Goal: Information Seeking & Learning: Learn about a topic

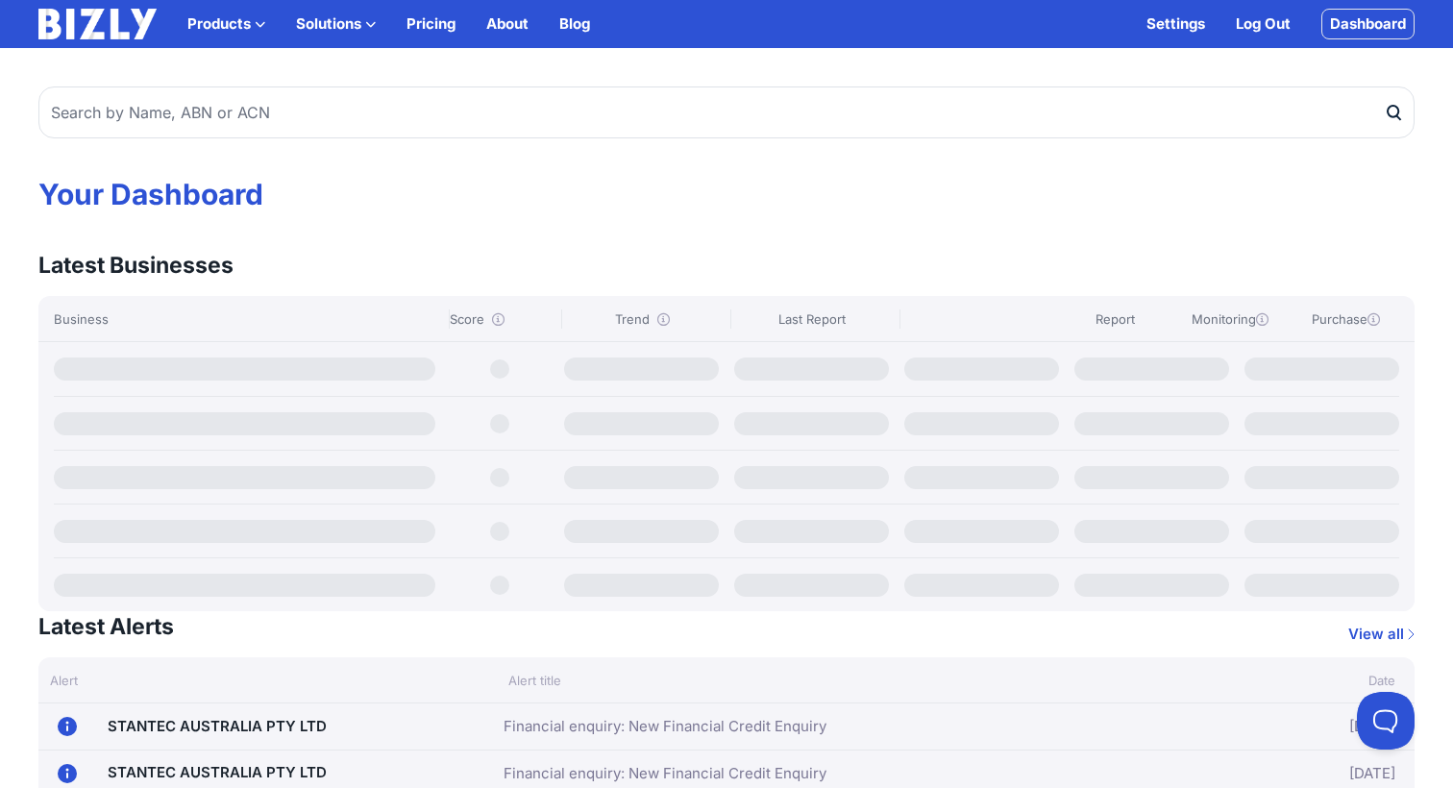
click at [351, 31] on button "Solutions" at bounding box center [336, 23] width 80 height 23
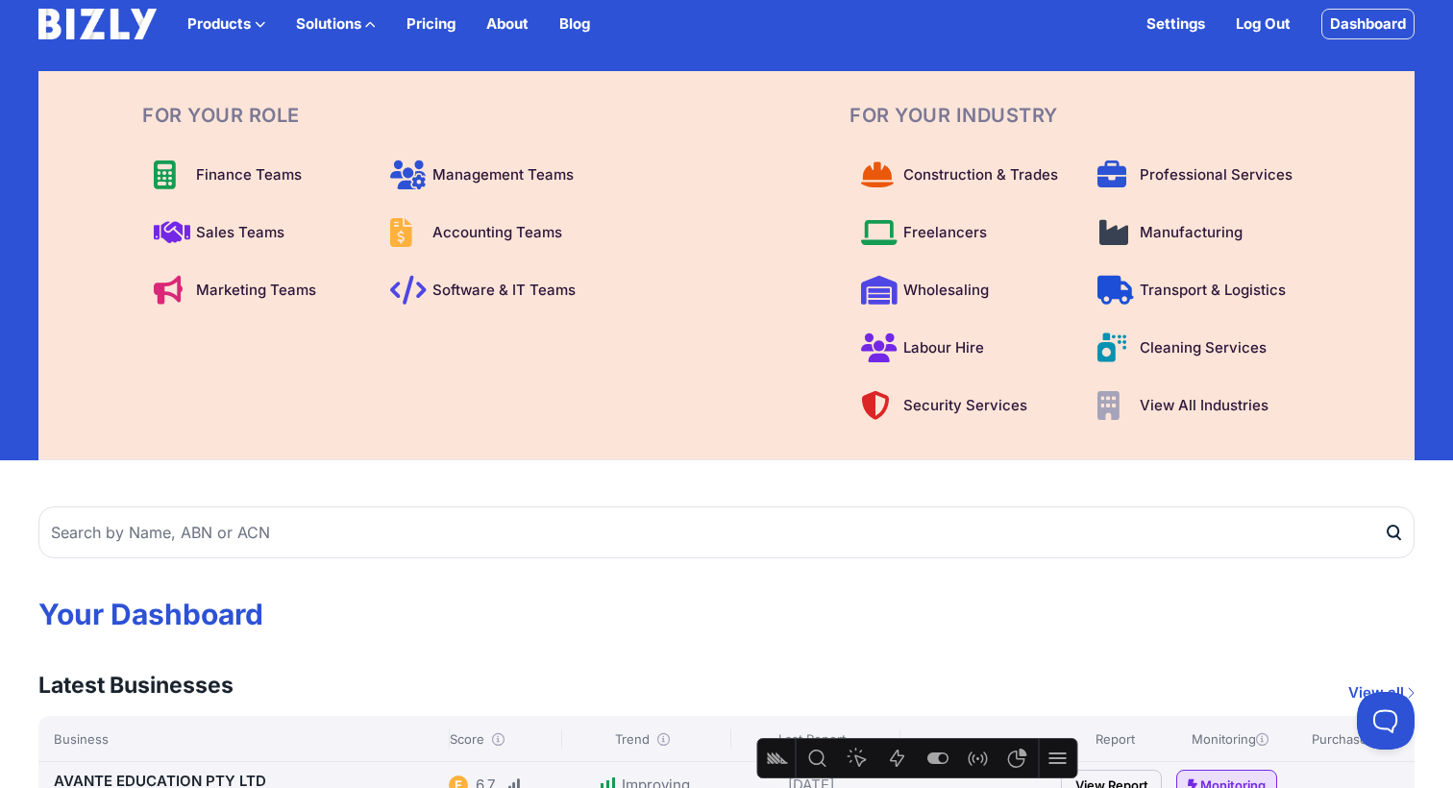
click at [111, 9] on img at bounding box center [97, 24] width 118 height 31
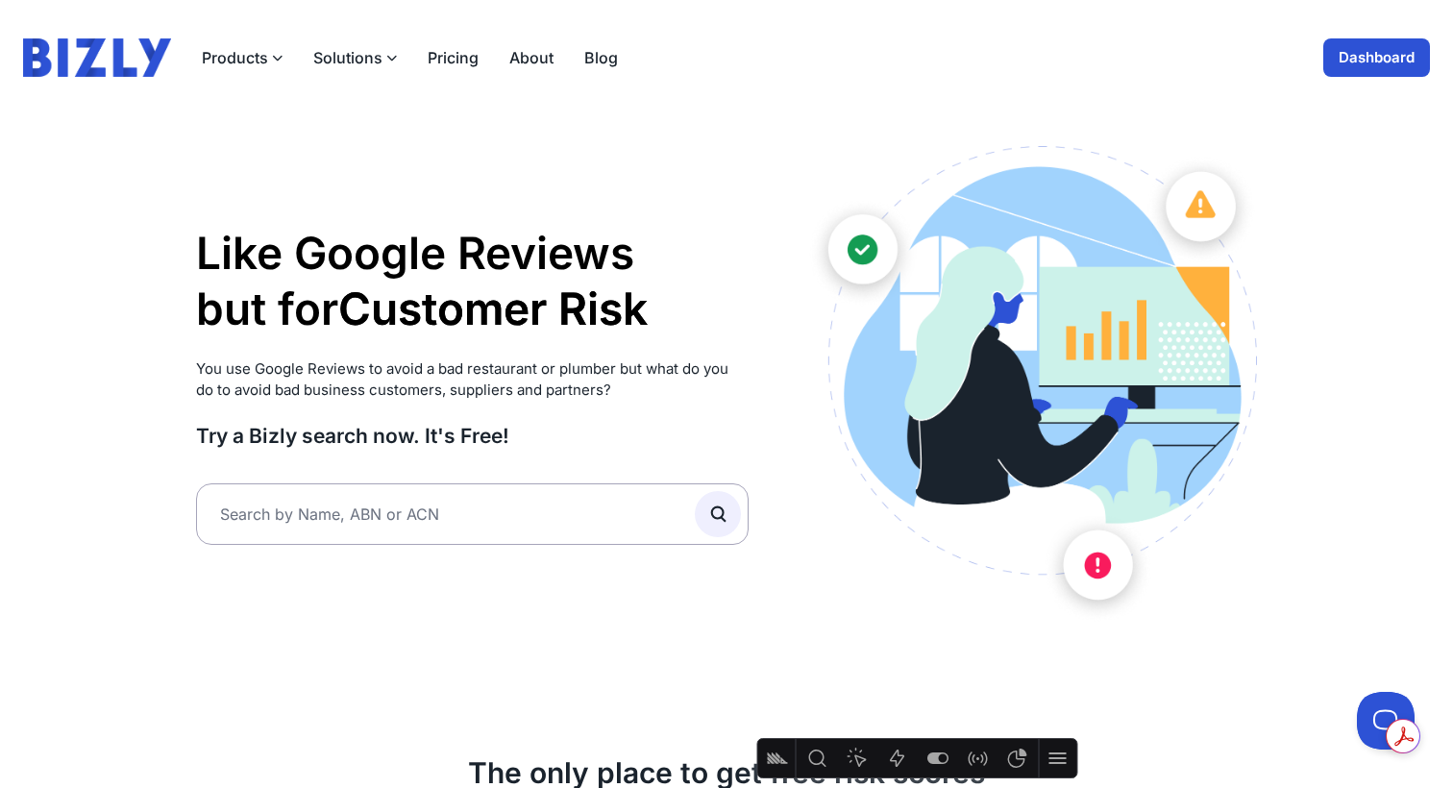
click at [380, 60] on button "Solutions" at bounding box center [355, 57] width 84 height 23
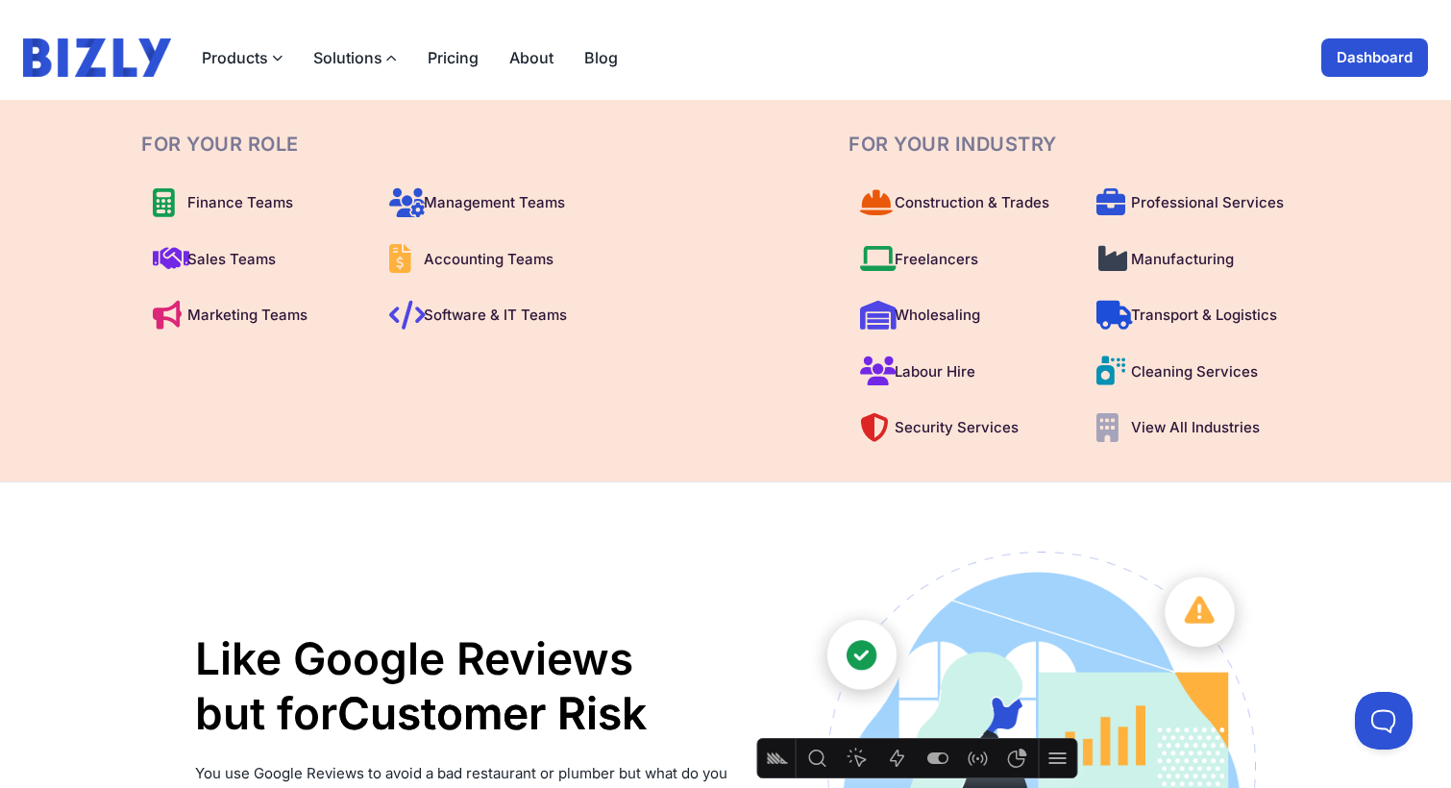
click at [1389, 53] on link "Dashboard" at bounding box center [1374, 57] width 107 height 38
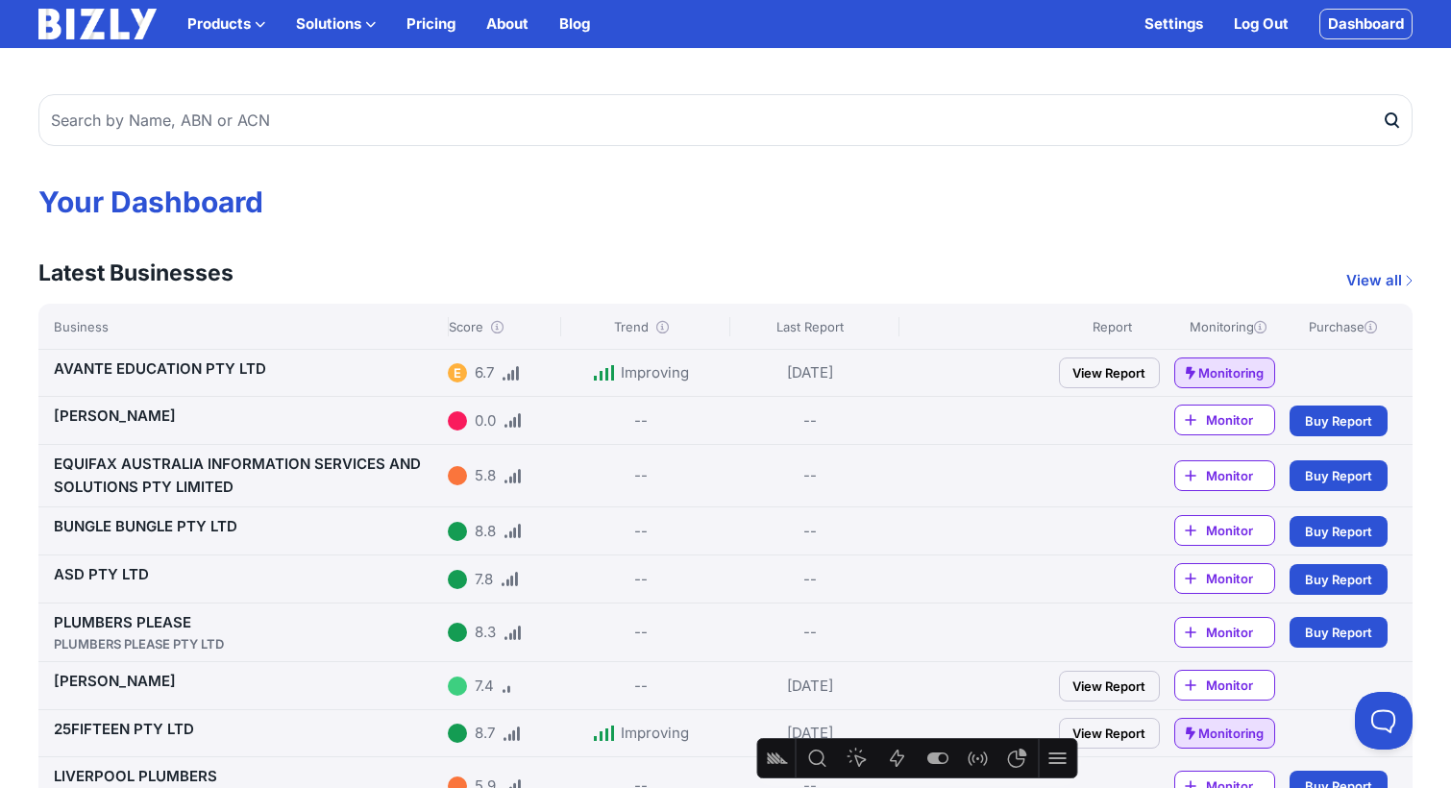
click at [346, 20] on button "Solutions" at bounding box center [336, 23] width 80 height 23
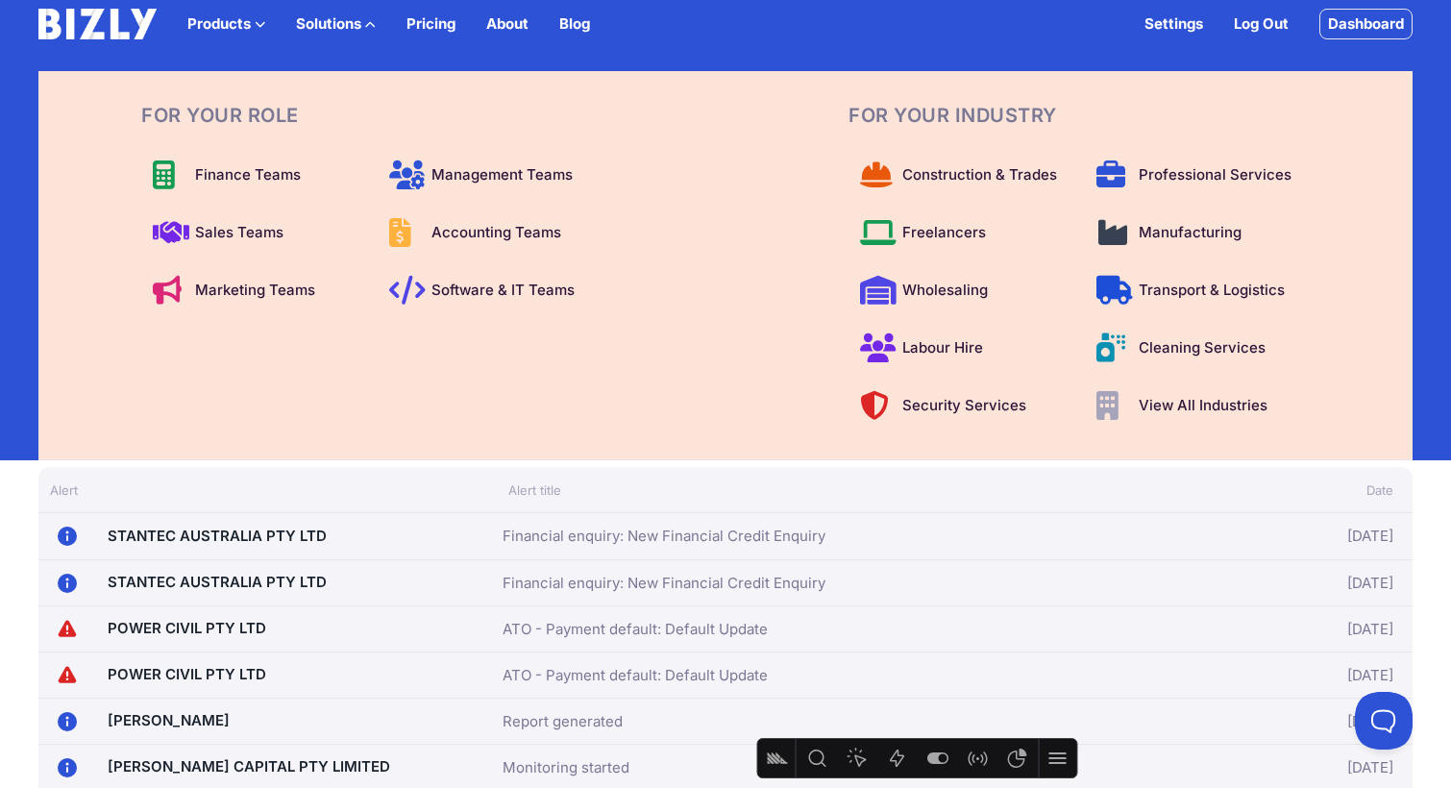
scroll to position [923, 0]
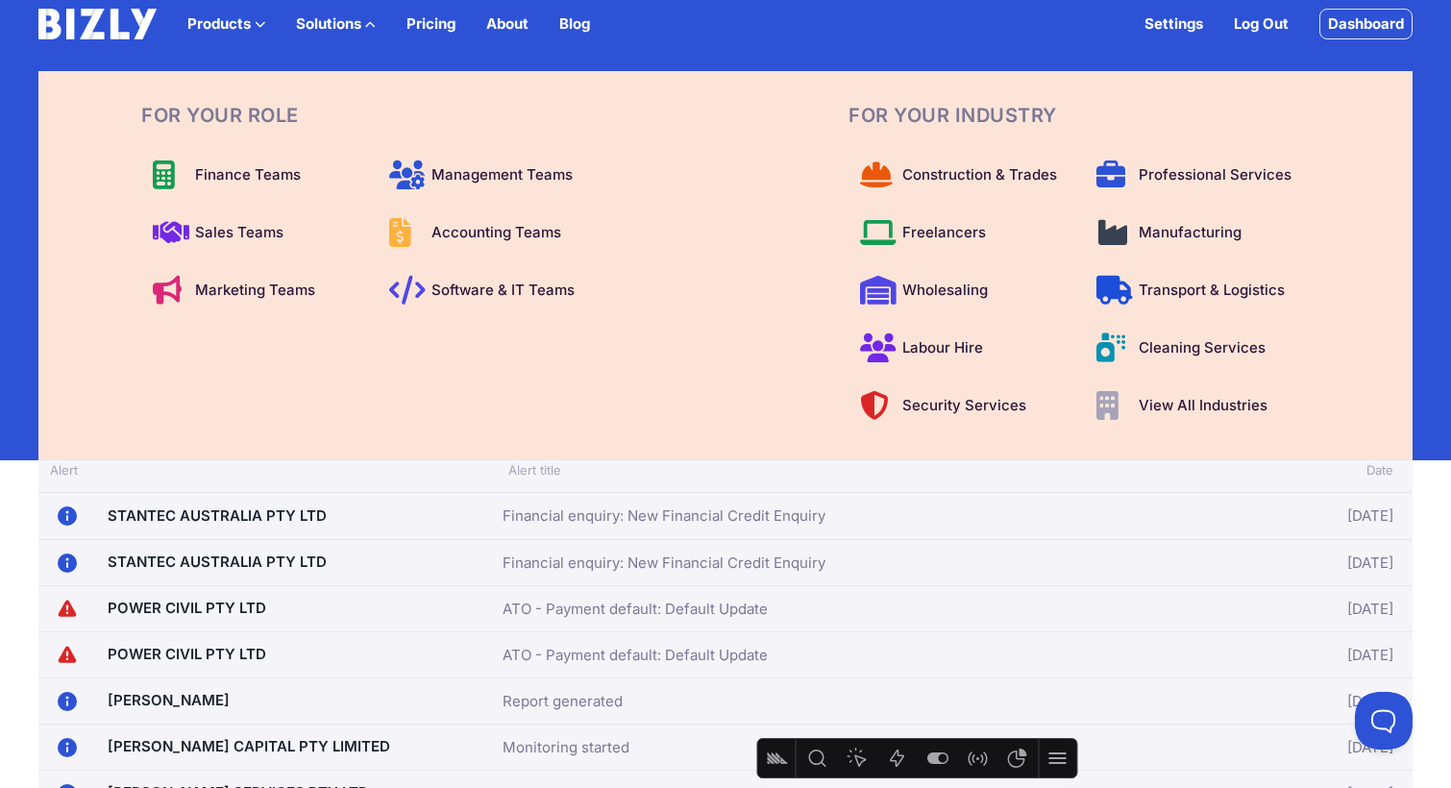
click at [367, 25] on icon "button" at bounding box center [370, 24] width 11 height 11
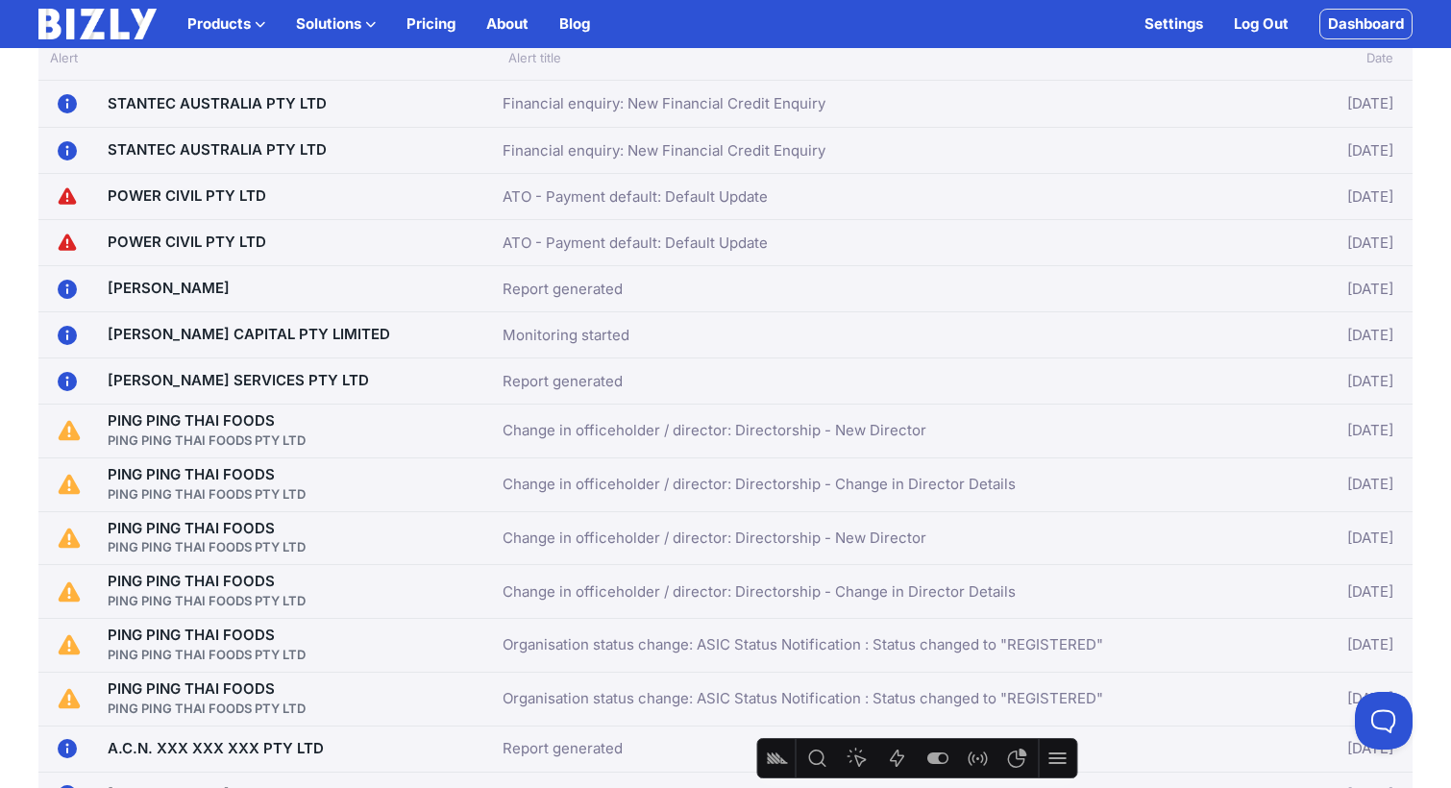
scroll to position [511, 0]
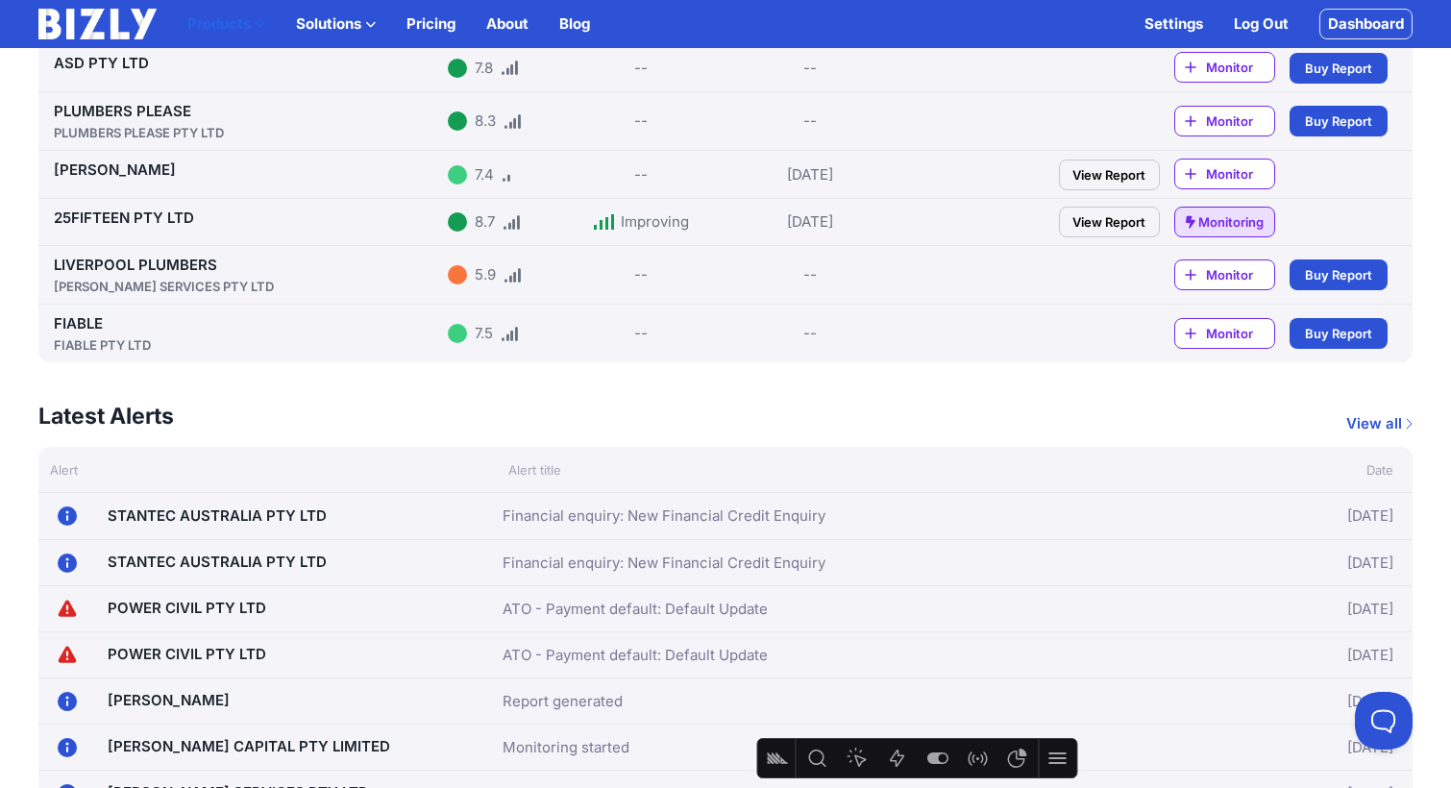
click at [245, 32] on button "Products" at bounding box center [226, 23] width 78 height 23
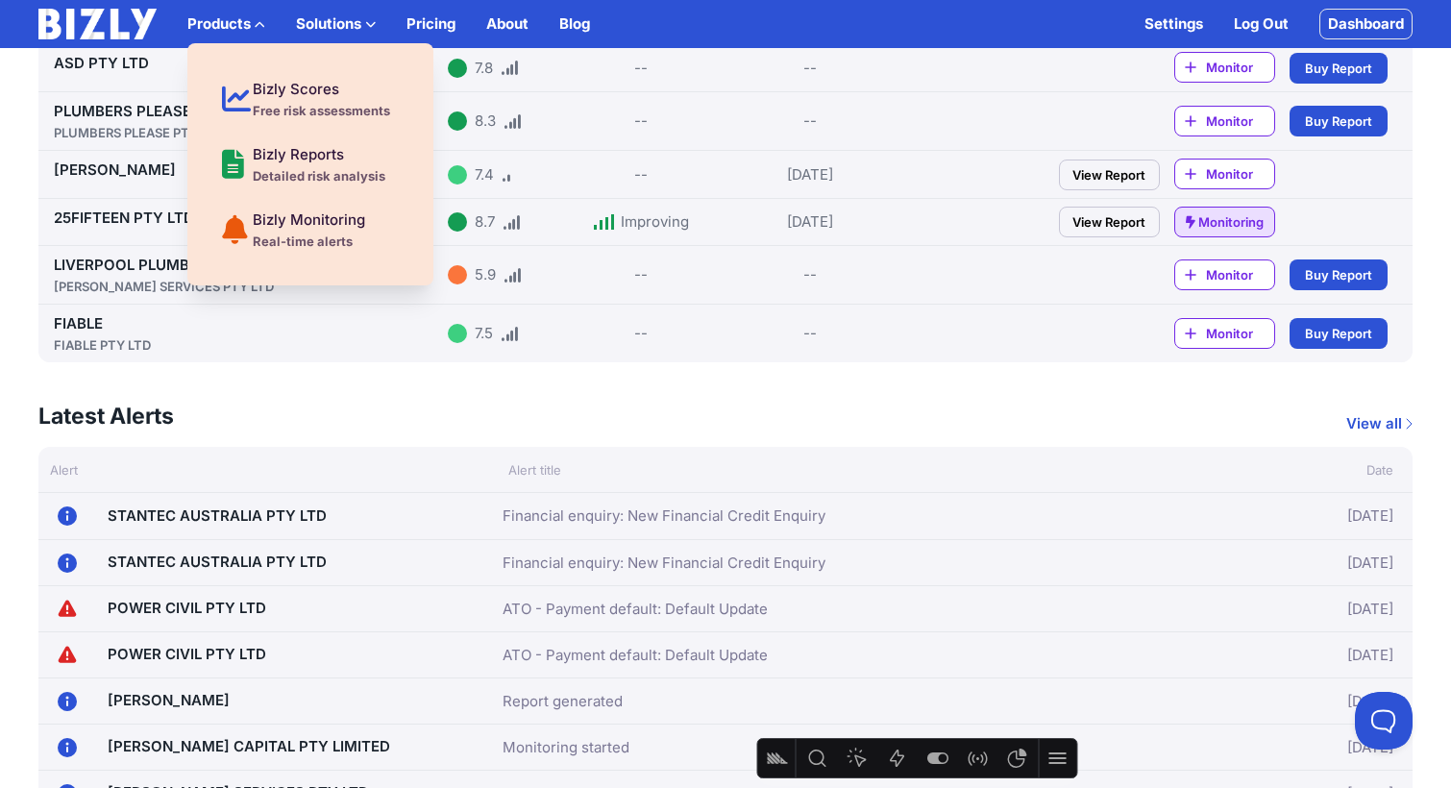
click at [103, 28] on img at bounding box center [97, 24] width 118 height 31
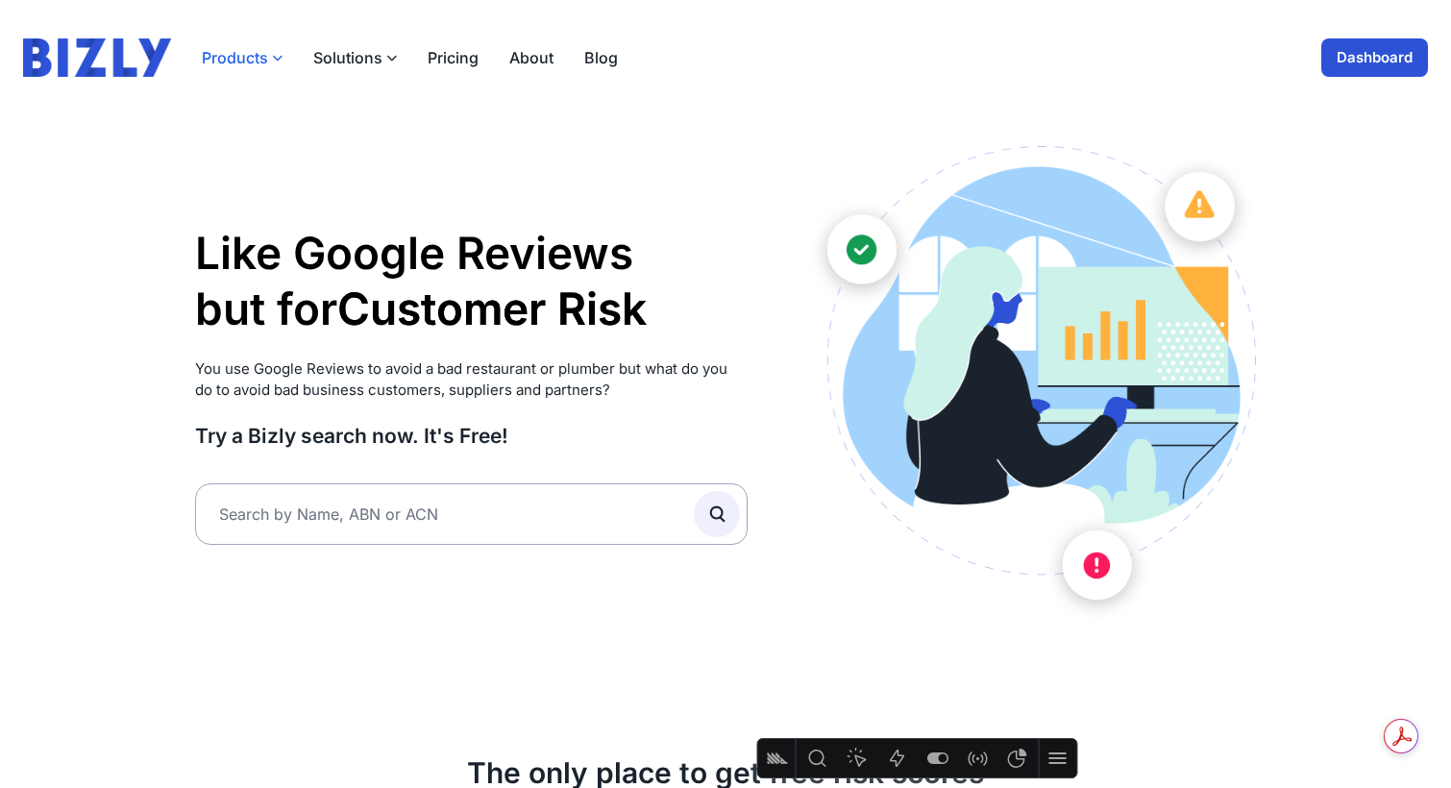
click at [260, 63] on button "Products" at bounding box center [242, 57] width 81 height 23
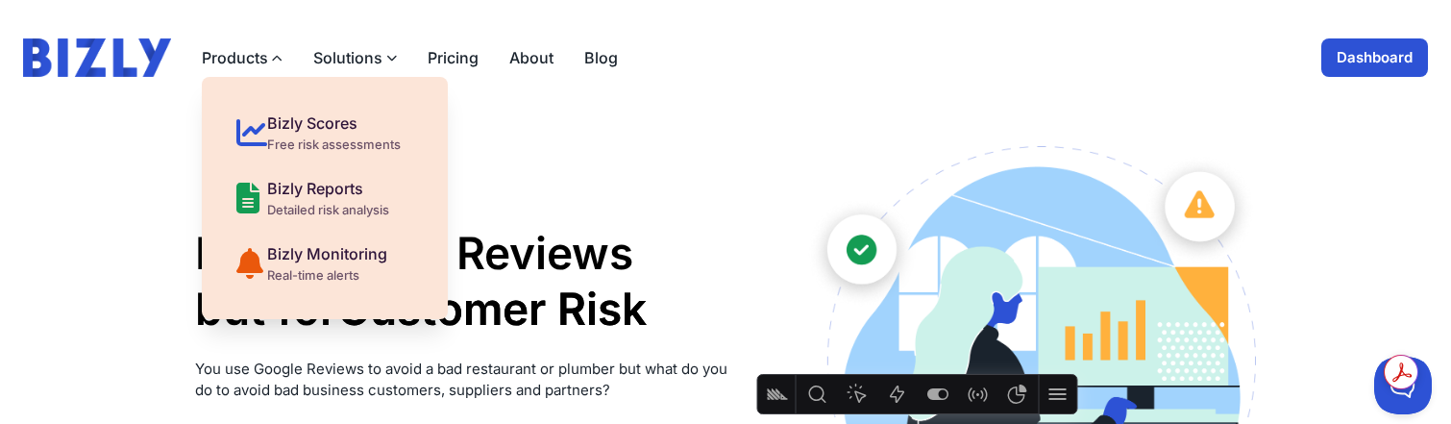
click at [1354, 58] on link "Dashboard" at bounding box center [1374, 57] width 107 height 38
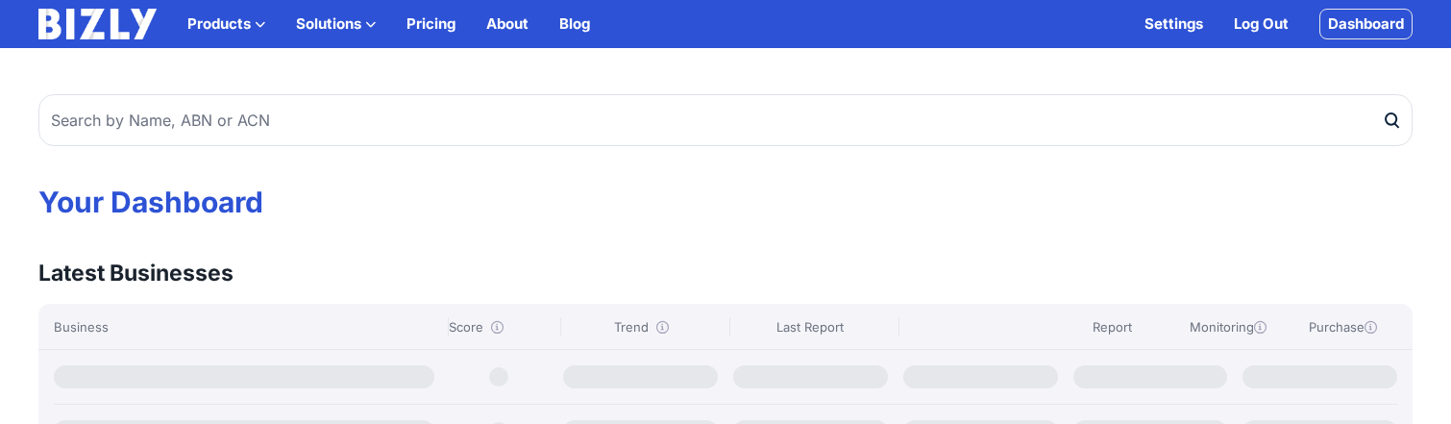
click at [348, 13] on button "Solutions" at bounding box center [336, 23] width 80 height 23
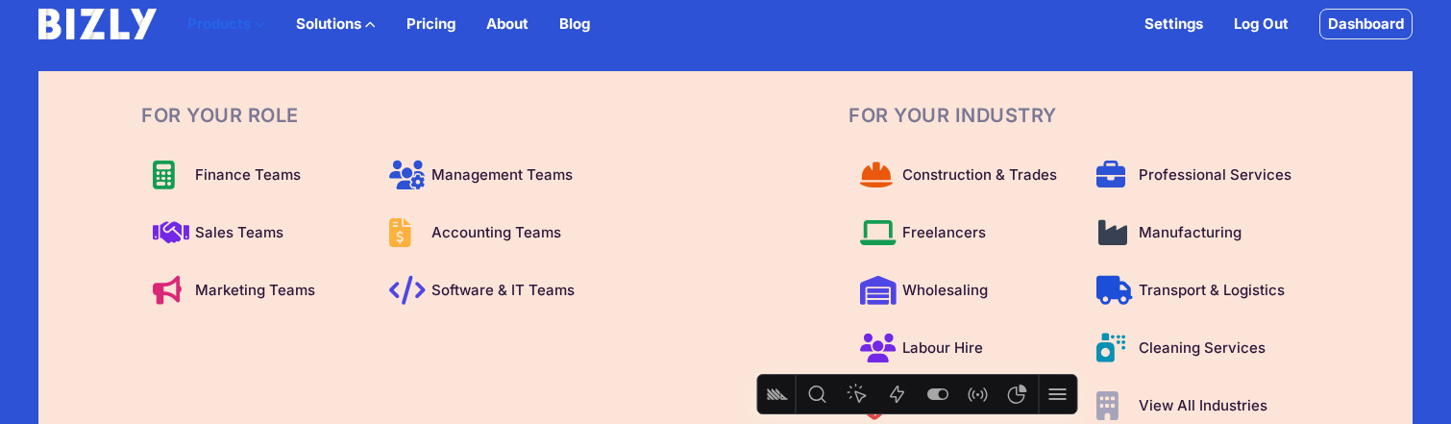
click at [194, 35] on button "Products" at bounding box center [226, 23] width 78 height 23
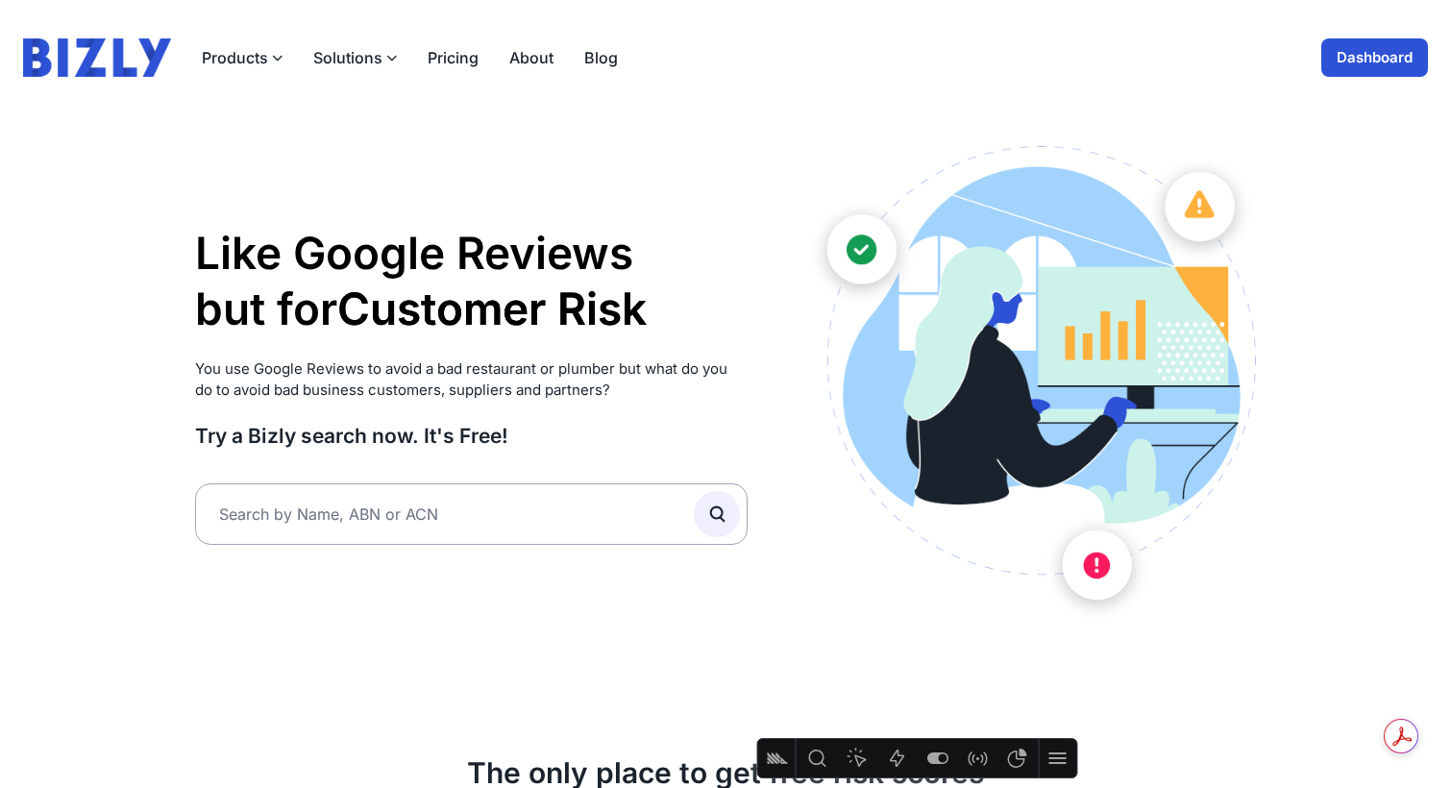
click at [337, 56] on button "Solutions" at bounding box center [355, 57] width 84 height 23
click at [341, 56] on button "Solutions" at bounding box center [355, 57] width 84 height 23
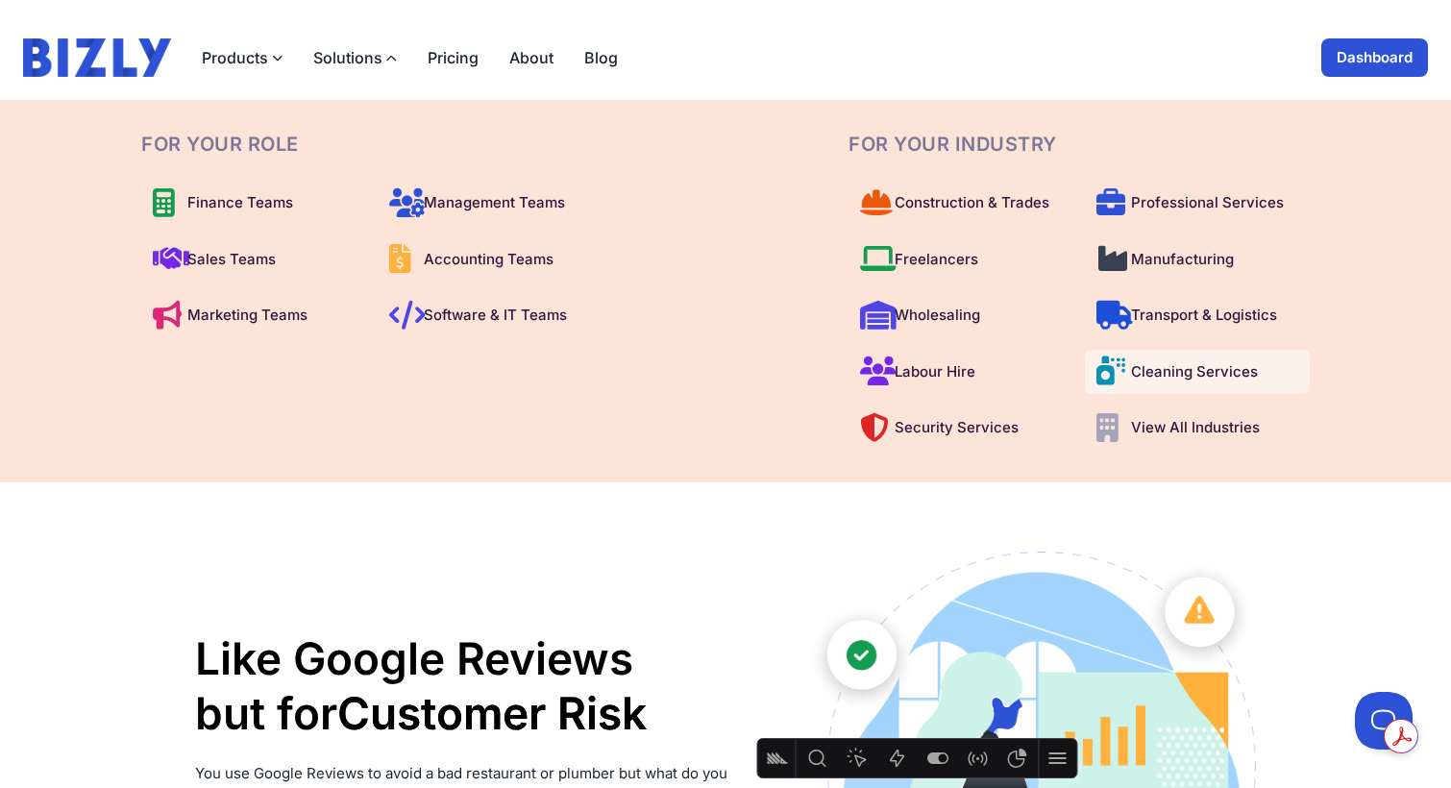
click at [1139, 370] on span "Cleaning Services" at bounding box center [1194, 372] width 127 height 22
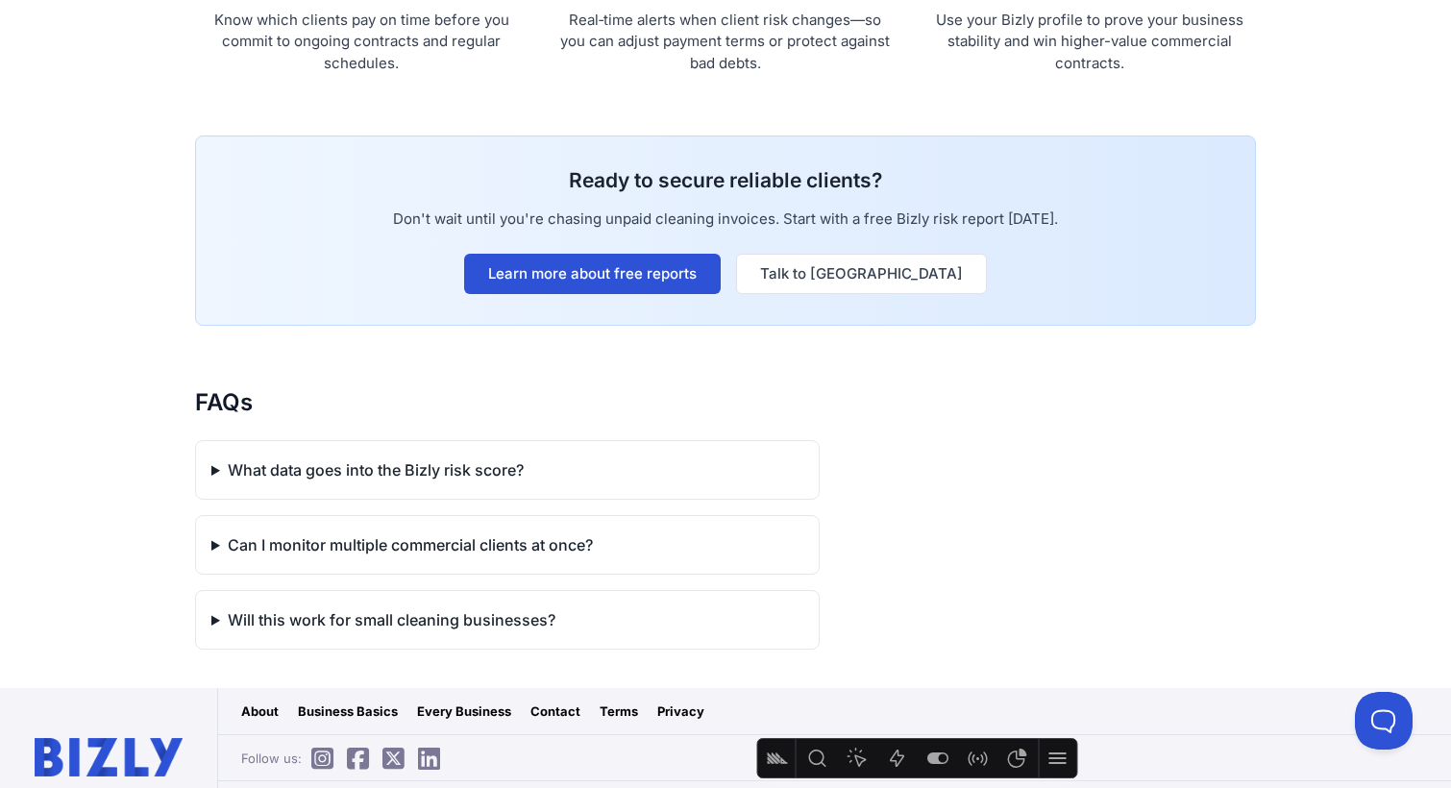
scroll to position [1731, 0]
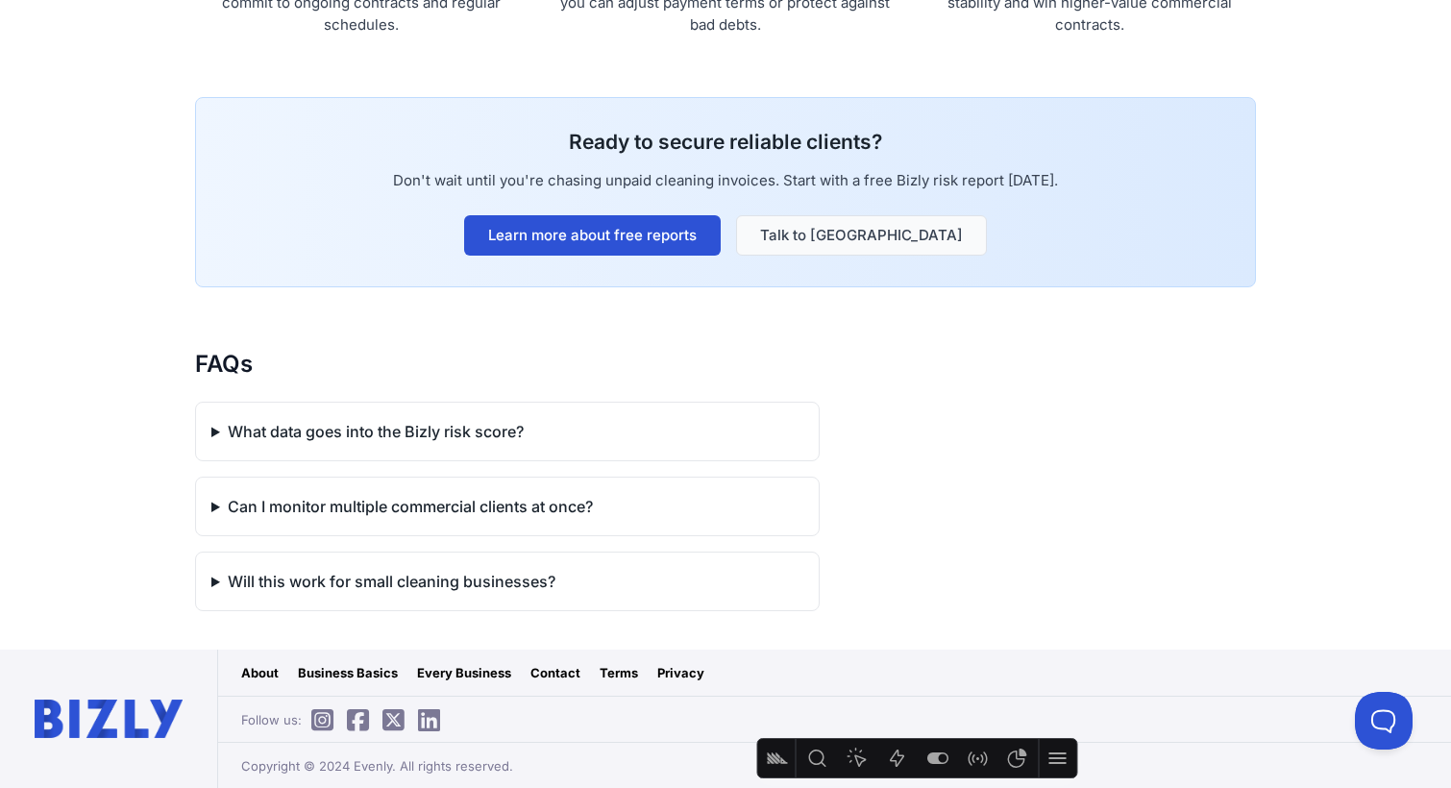
click at [873, 248] on link "Talk to [GEOGRAPHIC_DATA]" at bounding box center [861, 235] width 251 height 40
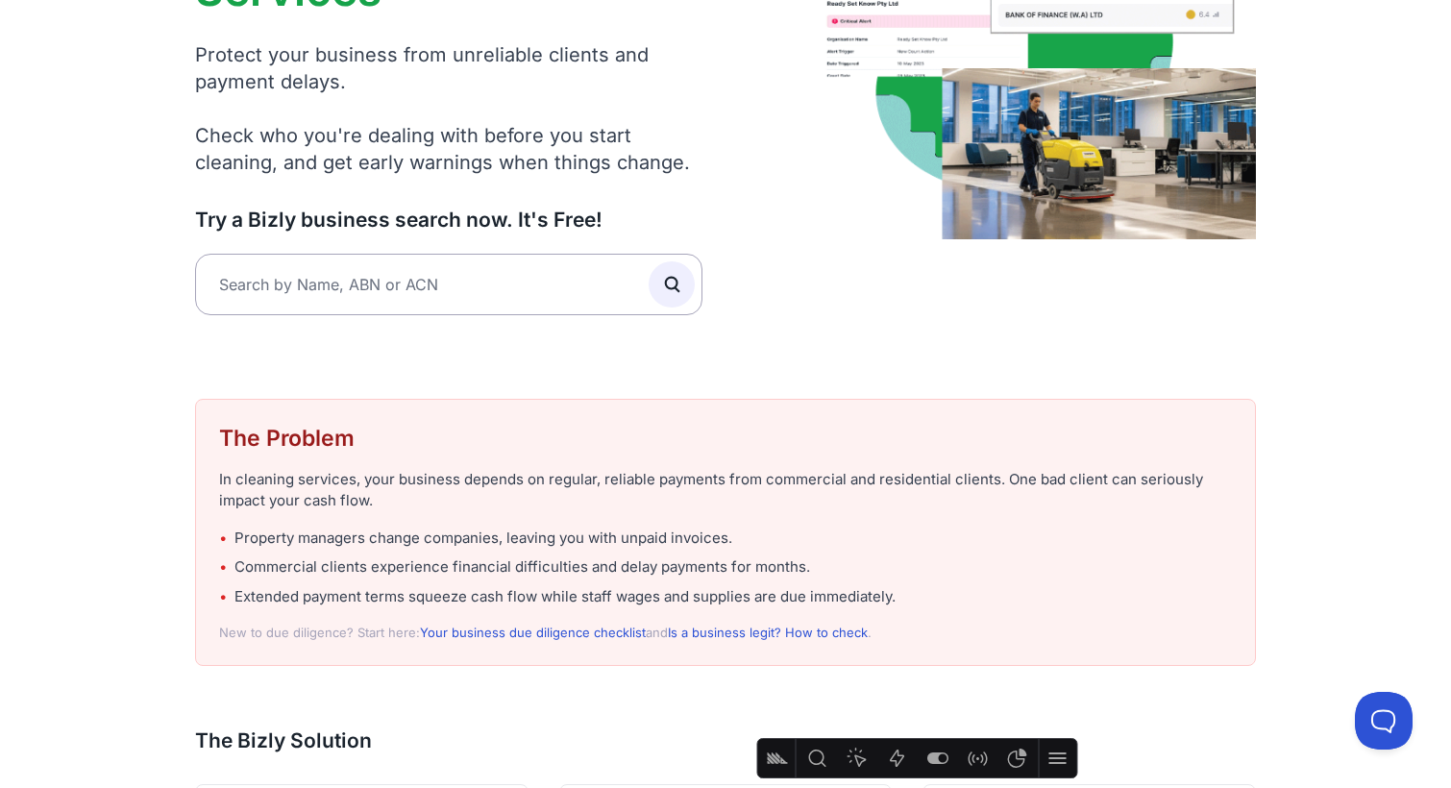
scroll to position [206, 0]
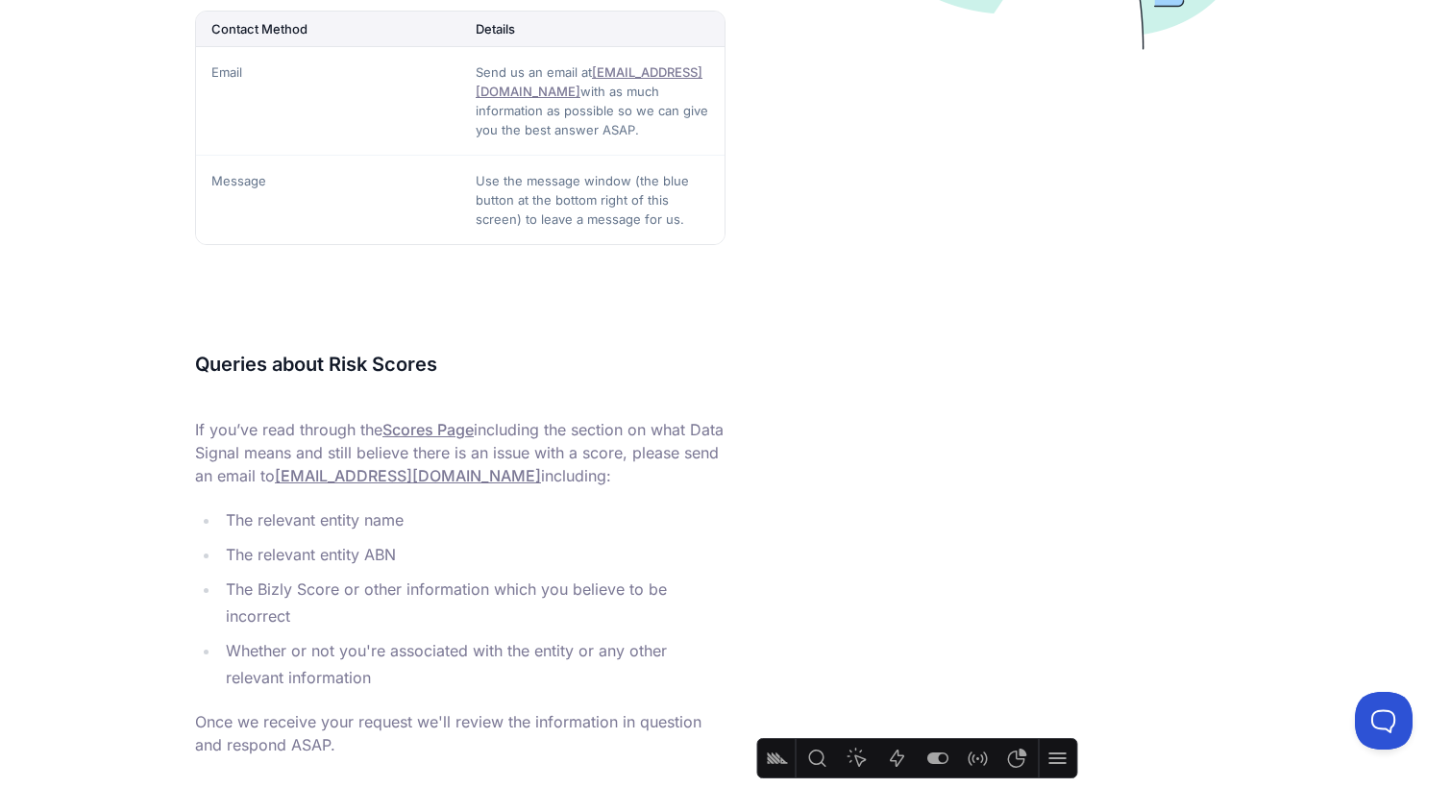
scroll to position [603, 0]
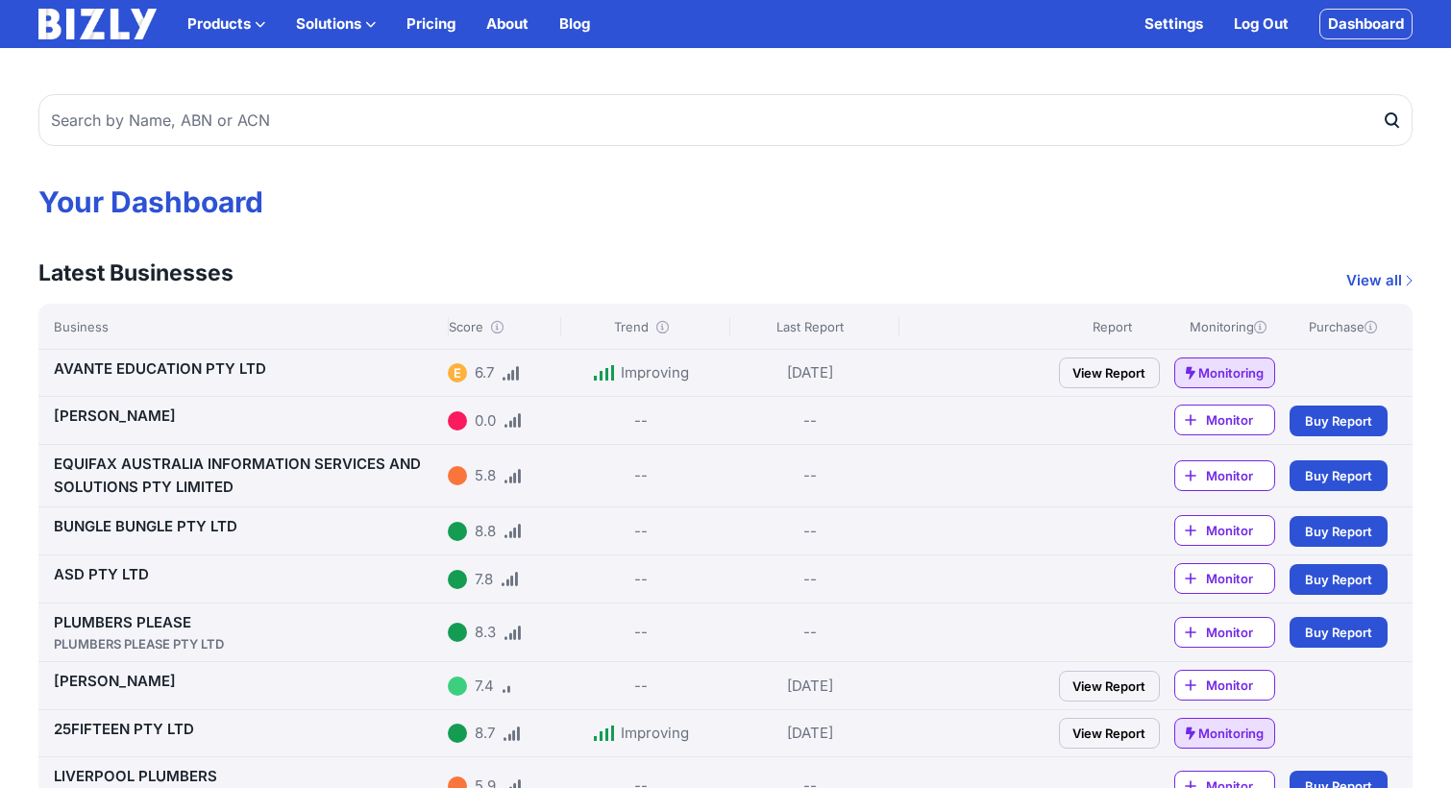
click at [364, 35] on button "Solutions" at bounding box center [336, 23] width 80 height 23
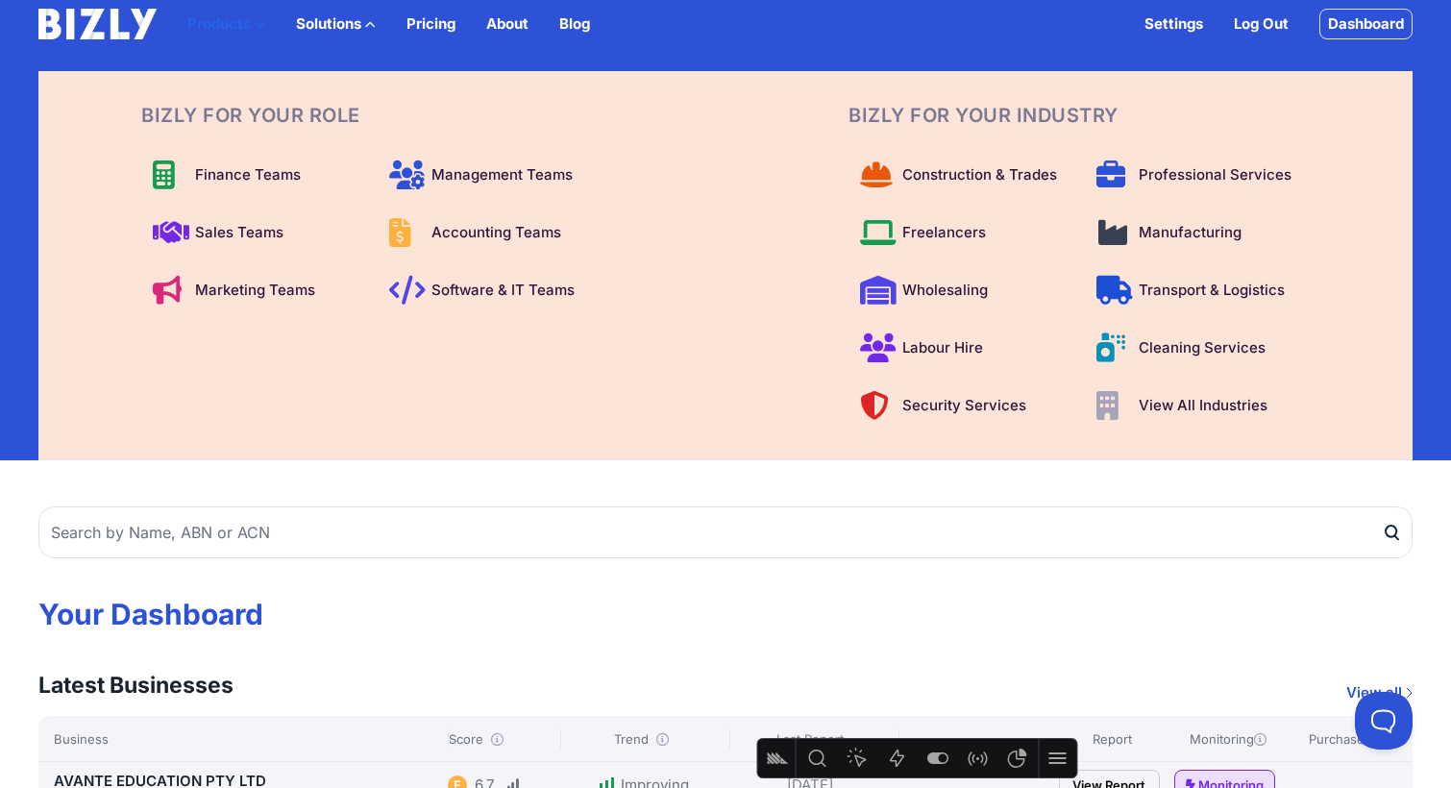
click at [232, 23] on button "Products" at bounding box center [226, 23] width 78 height 23
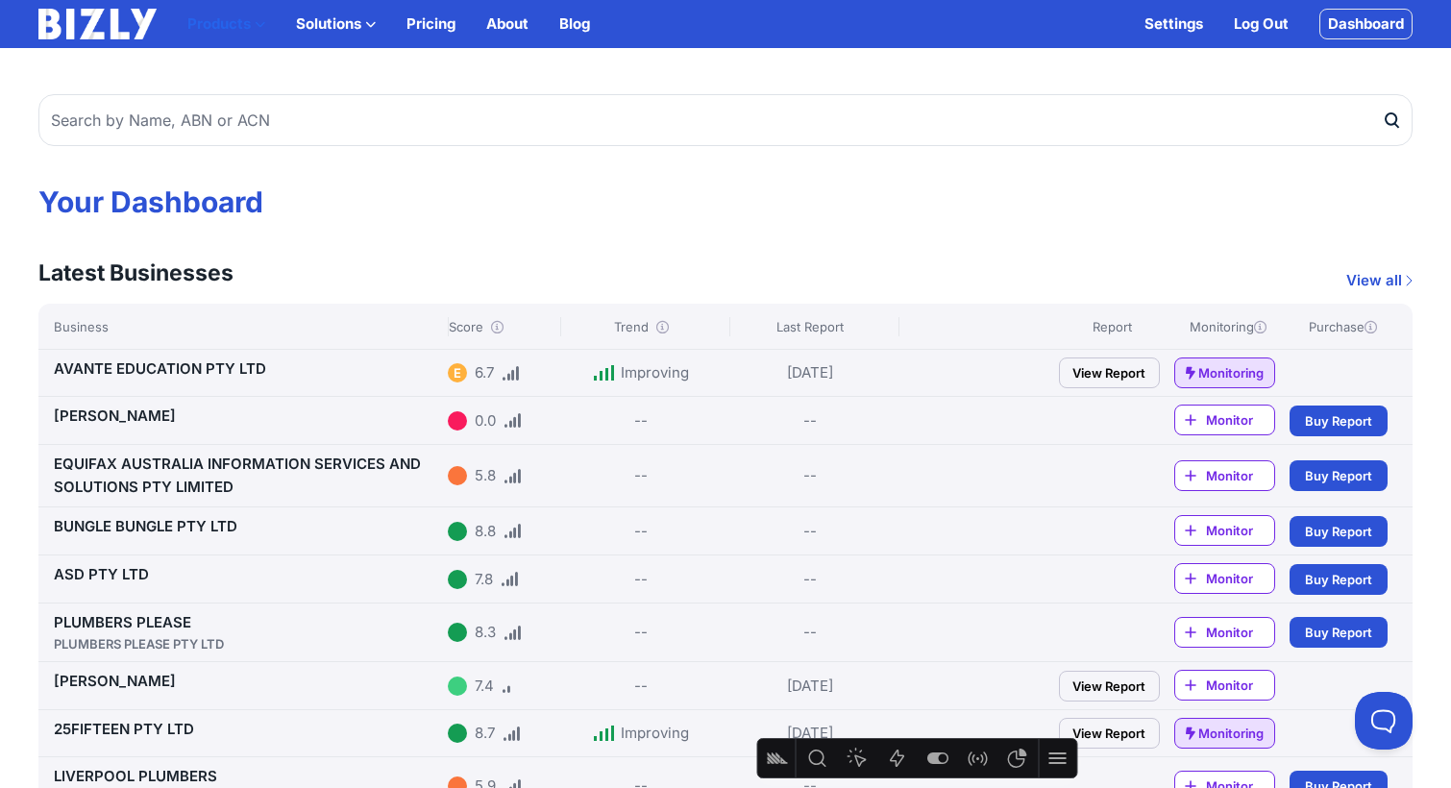
click at [217, 21] on button "Products" at bounding box center [226, 23] width 78 height 23
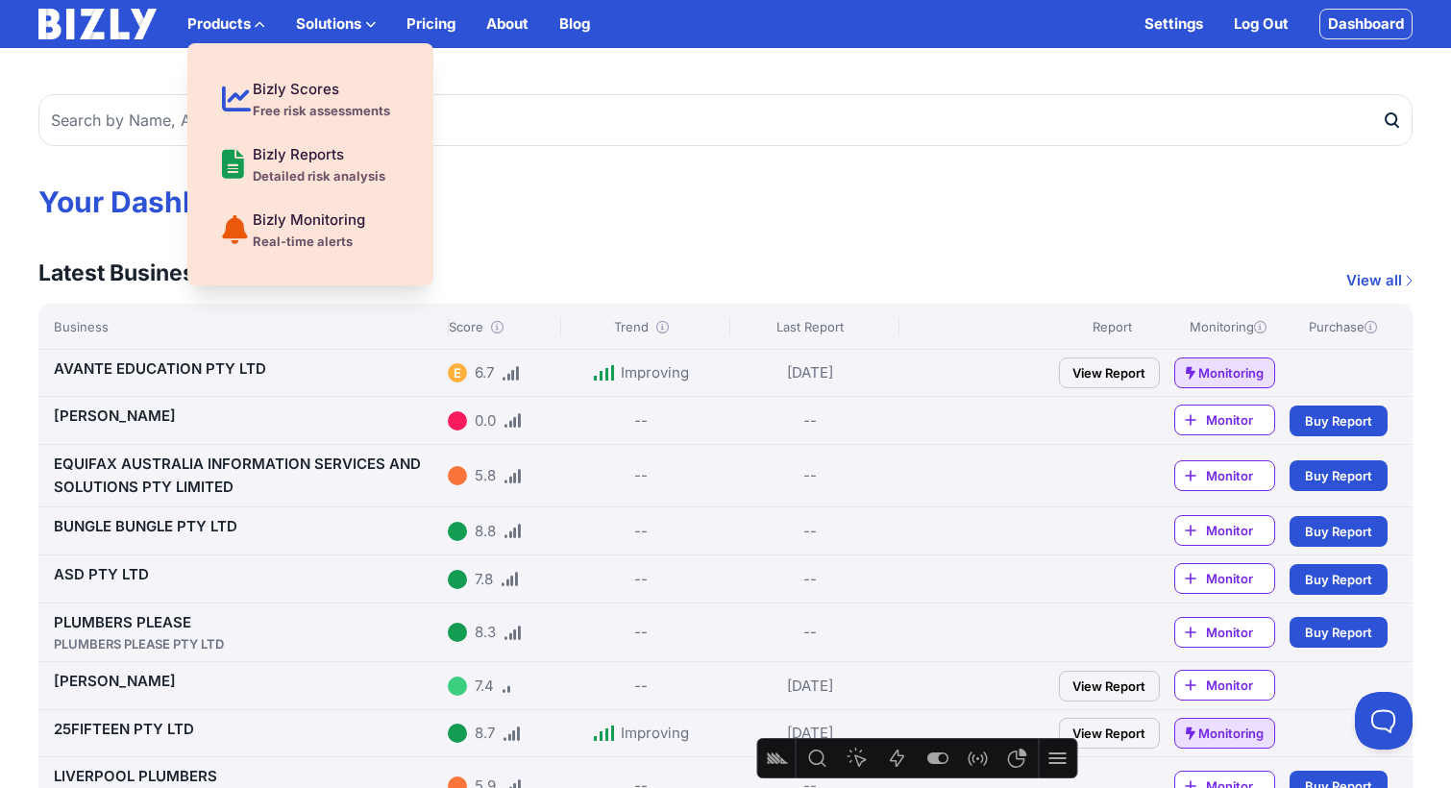
click at [65, 14] on img at bounding box center [97, 24] width 118 height 31
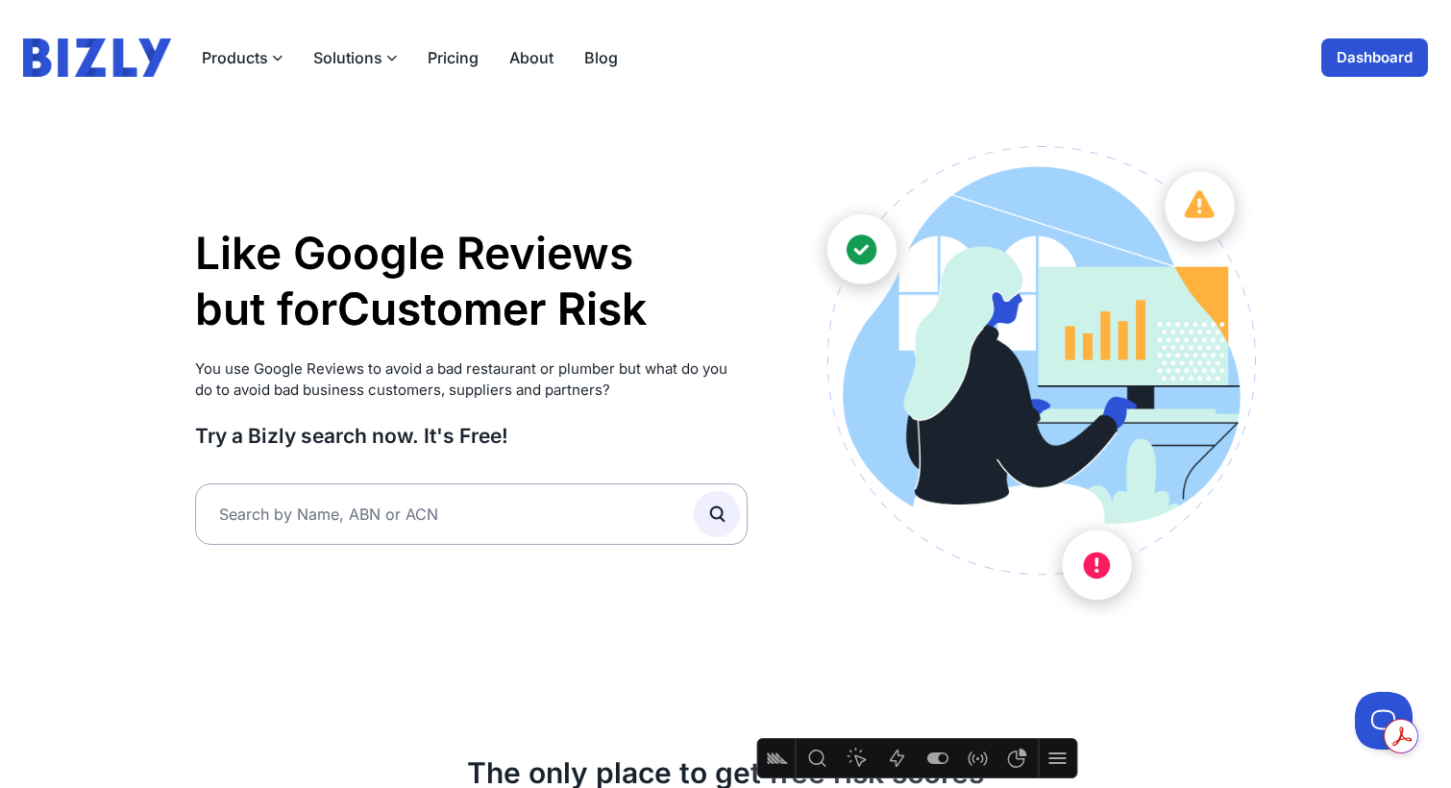
click at [379, 59] on button "Solutions" at bounding box center [355, 57] width 84 height 23
click at [357, 61] on button "Solutions" at bounding box center [355, 57] width 84 height 23
click at [1340, 77] on header "Products Bizly Scores Free risk assessments Bizly Reports Detailed risk analysi…" at bounding box center [725, 57] width 1451 height 115
click at [1363, 62] on link "Dashboard" at bounding box center [1374, 57] width 107 height 38
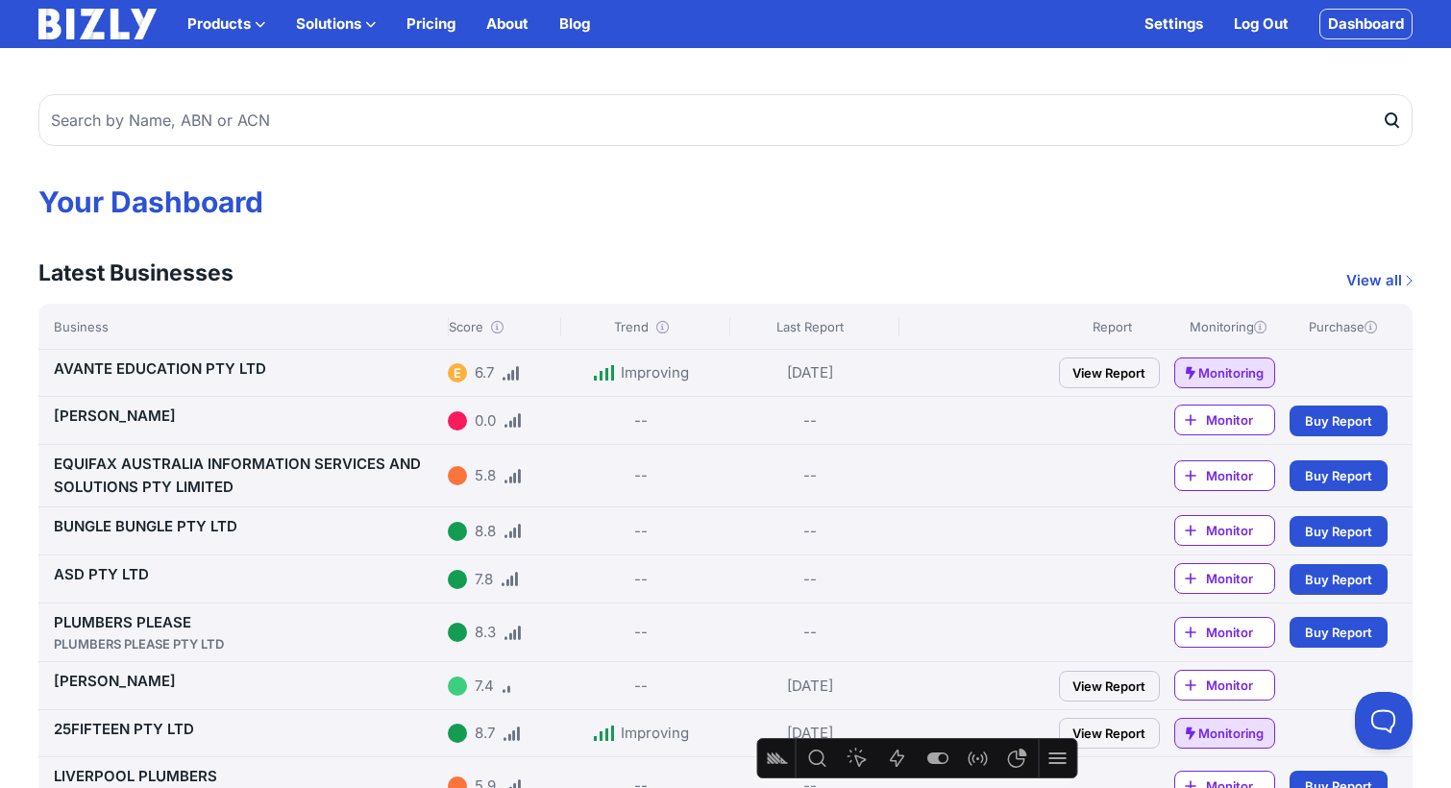
click at [341, 6] on div "Products Bizly Scores Free risk assessments Bizly Reports Detailed risk analysi…" at bounding box center [725, 24] width 1374 height 48
click at [340, 12] on button "Solutions" at bounding box center [336, 23] width 80 height 23
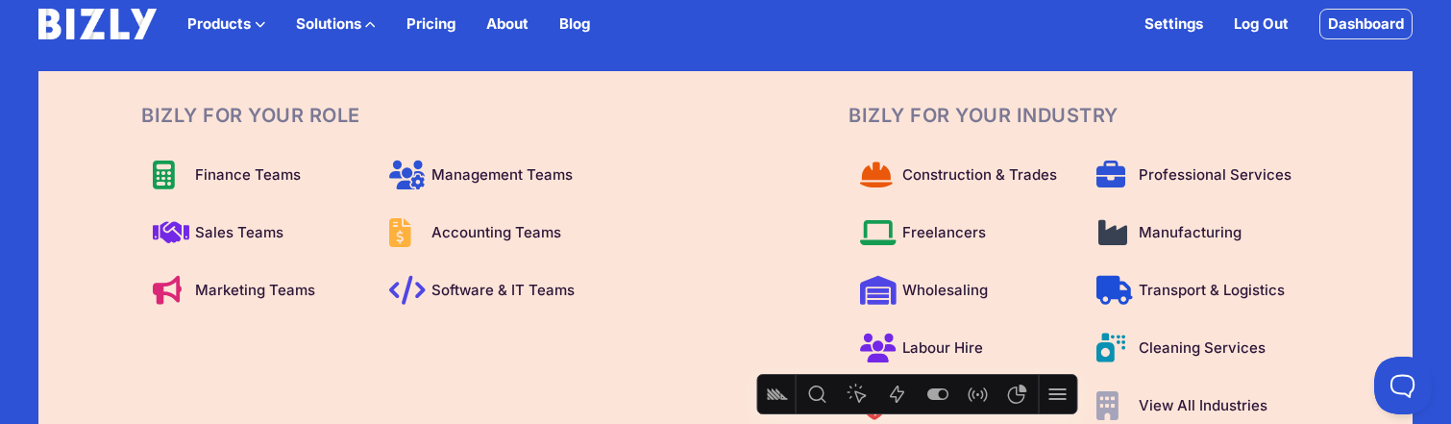
click at [137, 21] on img at bounding box center [97, 24] width 118 height 31
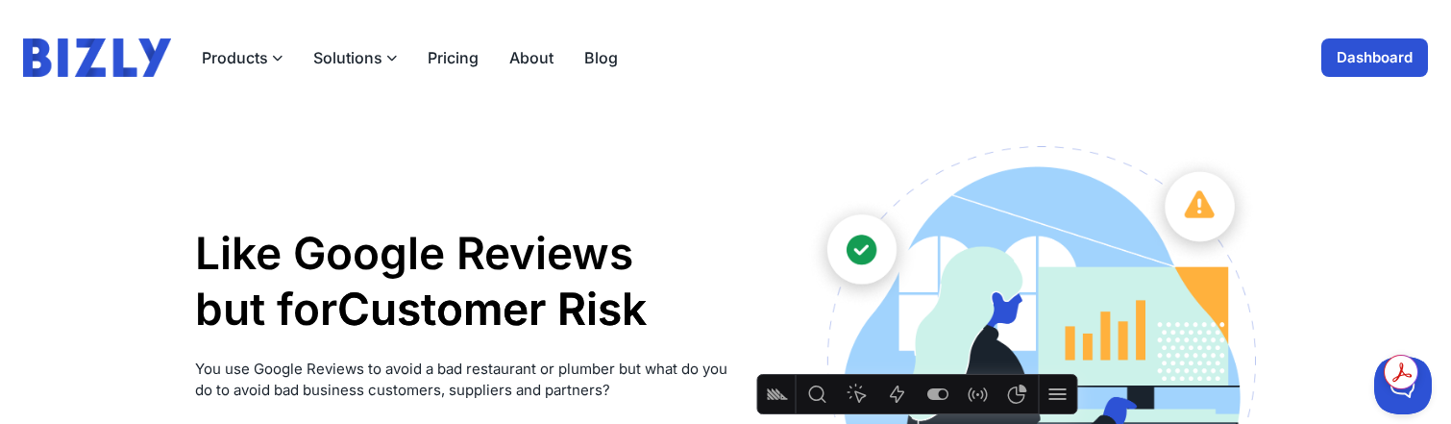
click at [338, 38] on div "Products Bizly Scores Free risk assessments Bizly Reports Detailed risk analysi…" at bounding box center [320, 57] width 595 height 38
click at [338, 53] on button "Solutions" at bounding box center [355, 57] width 84 height 23
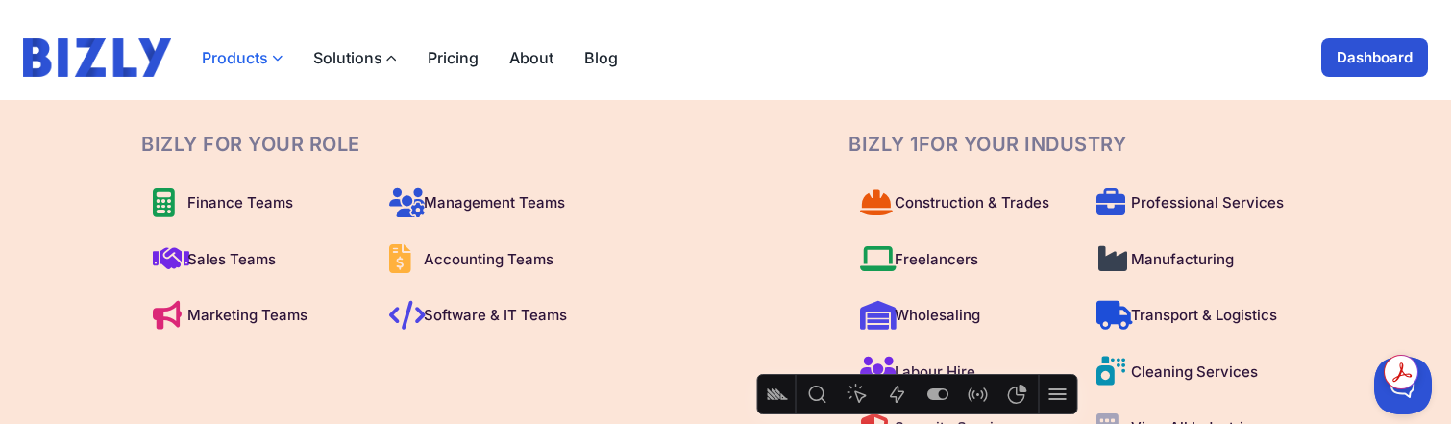
click at [239, 61] on button "Products" at bounding box center [242, 57] width 81 height 23
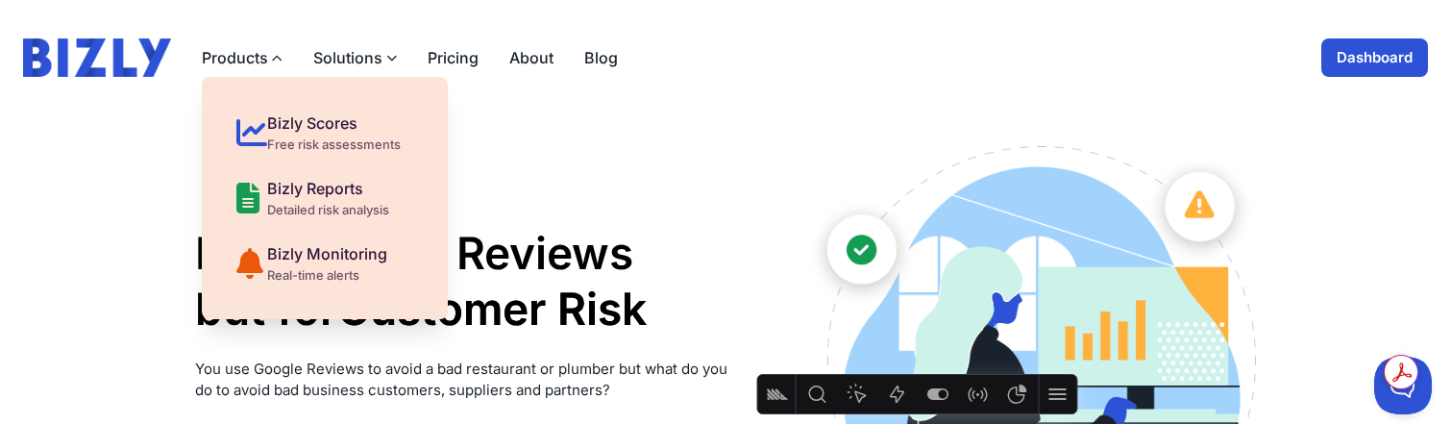
click at [1386, 37] on header "Products Bizly Scores Free risk assessments Bizly Reports Detailed risk analysi…" at bounding box center [725, 57] width 1451 height 115
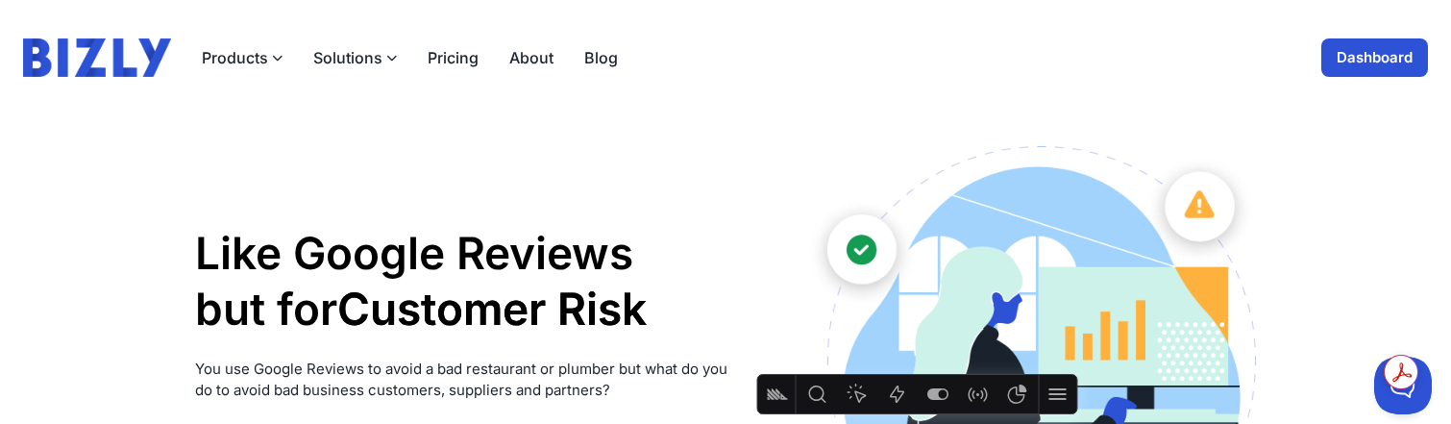
click at [1385, 45] on link "Dashboard" at bounding box center [1374, 57] width 107 height 38
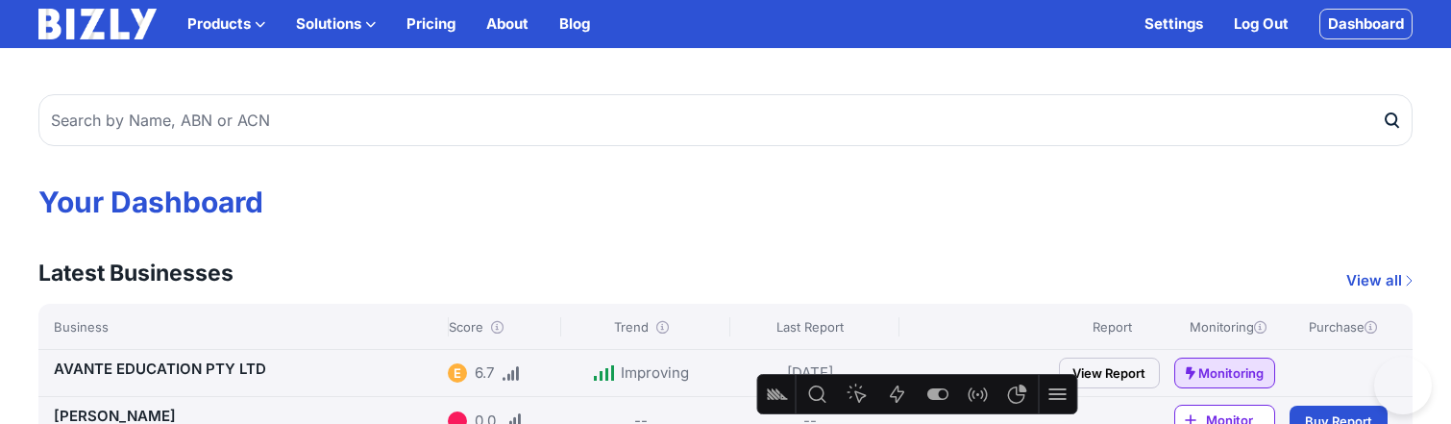
click at [184, 30] on div "Products Bizly Scores Free risk assessments Bizly Reports Detailed risk analysi…" at bounding box center [314, 24] width 552 height 31
click at [205, 9] on div "Products Bizly Scores Free risk assessments Bizly Reports Detailed risk analysi…" at bounding box center [314, 24] width 552 height 31
click at [207, 21] on button "Products" at bounding box center [226, 23] width 78 height 23
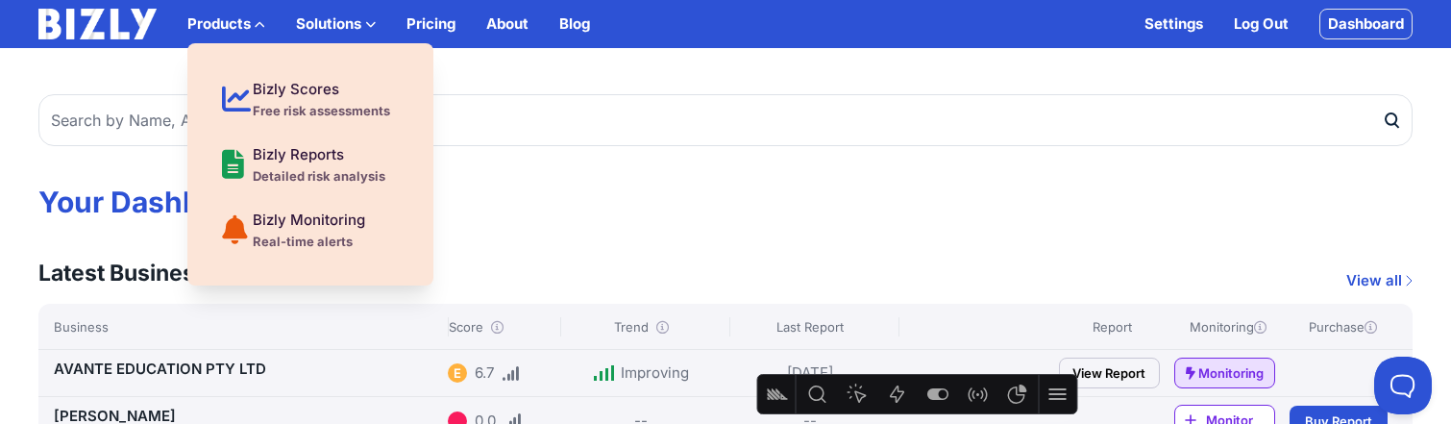
click at [112, 24] on img at bounding box center [97, 24] width 118 height 31
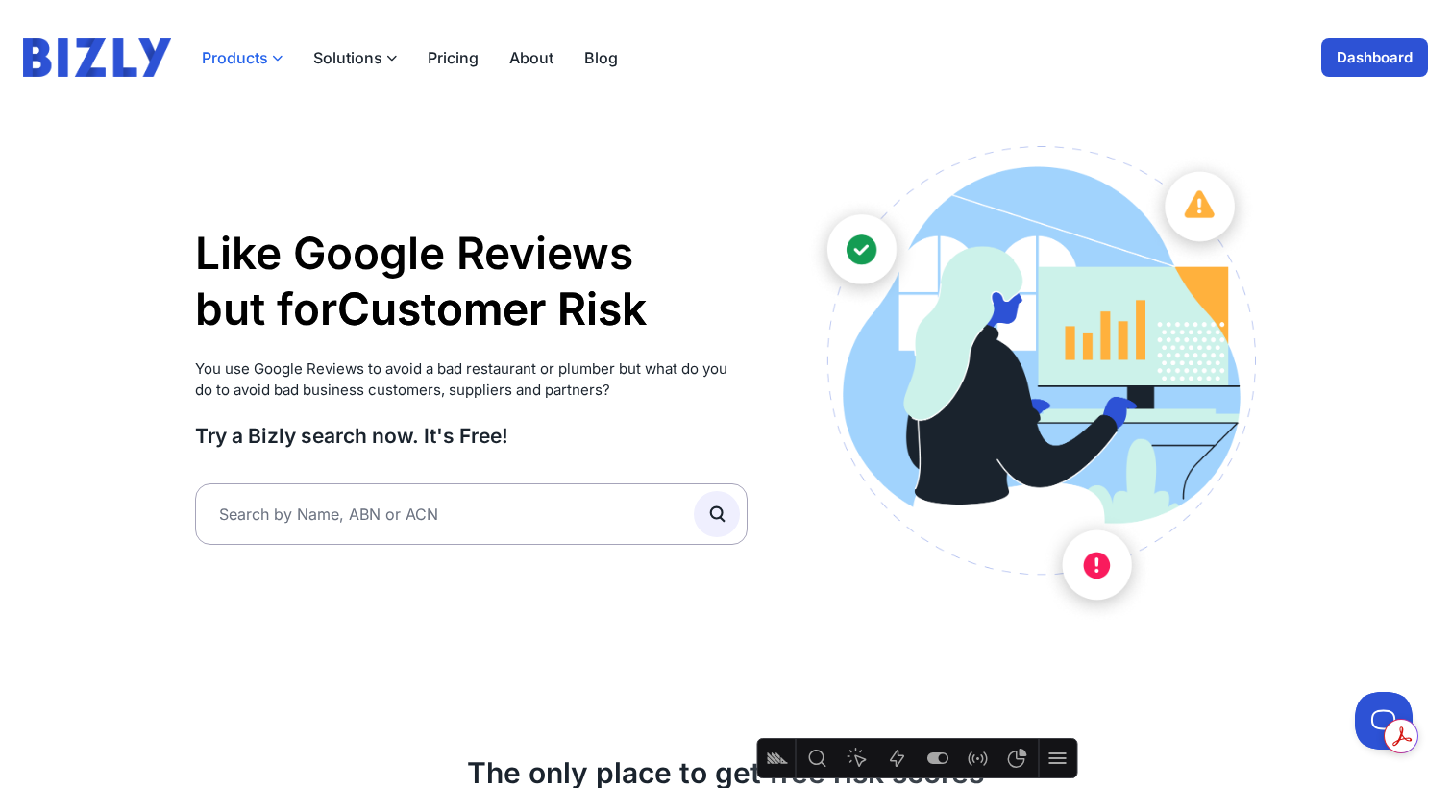
click at [274, 53] on icon "button" at bounding box center [277, 58] width 11 height 11
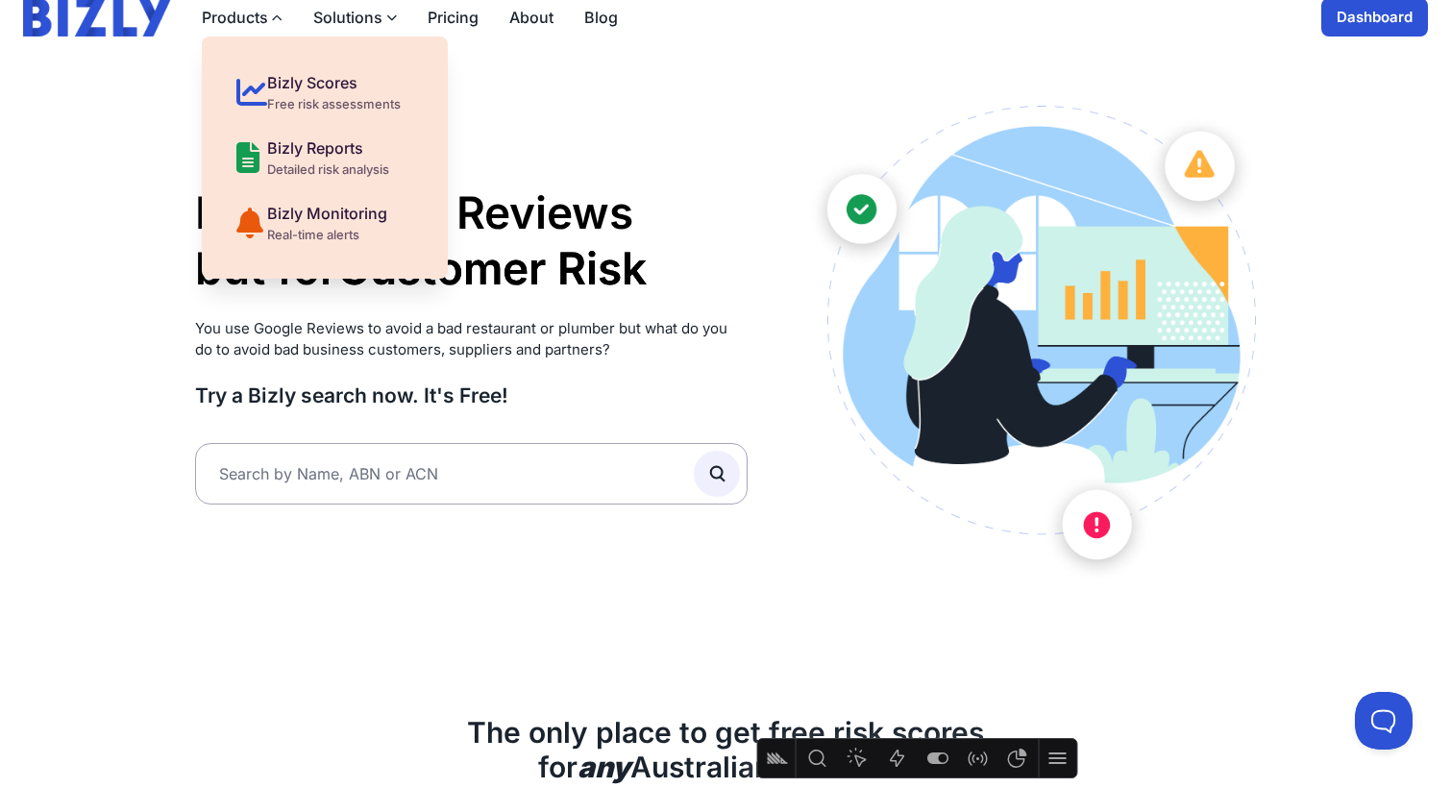
scroll to position [37, 0]
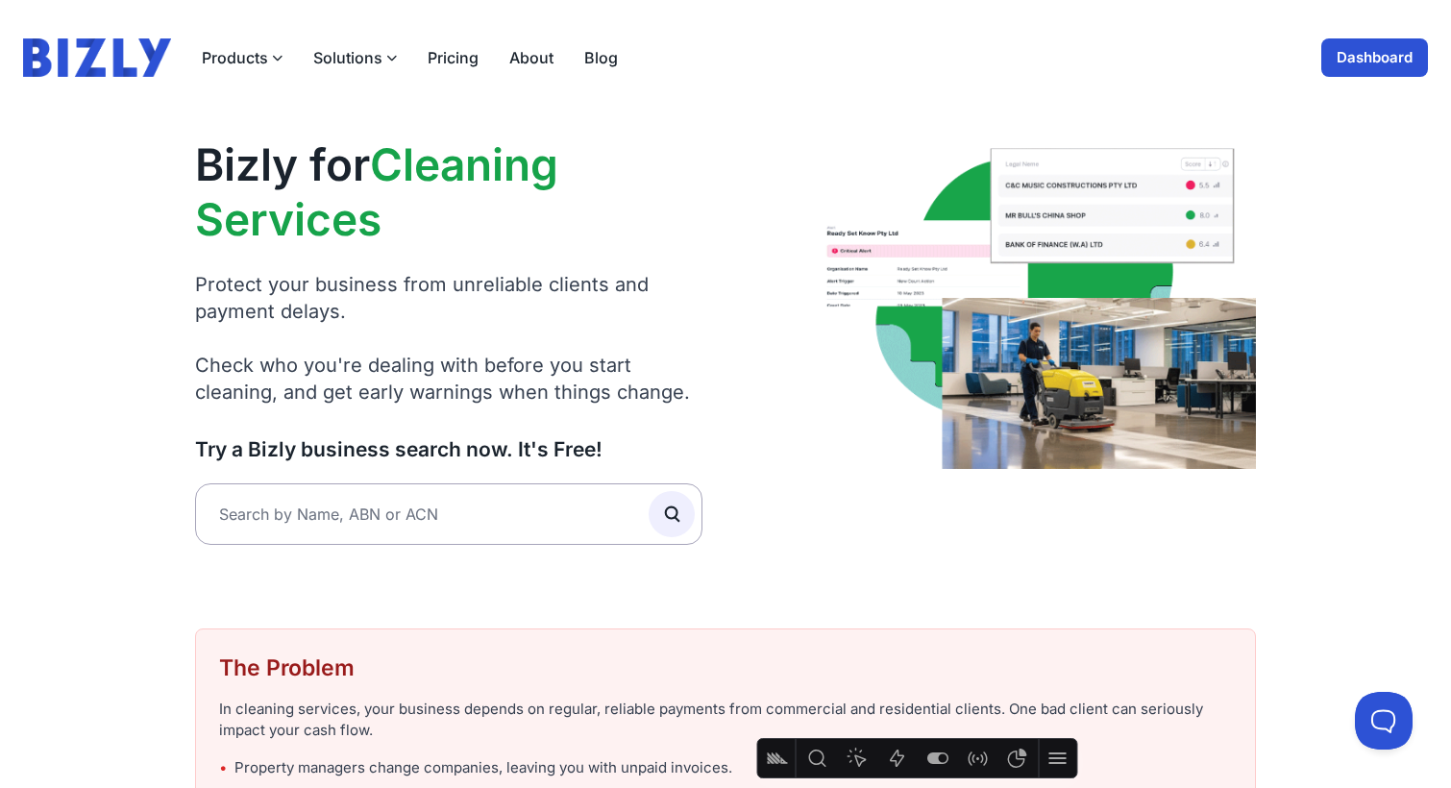
click at [369, 55] on button "Solutions" at bounding box center [355, 57] width 84 height 23
click at [257, 68] on button "Products" at bounding box center [242, 57] width 81 height 23
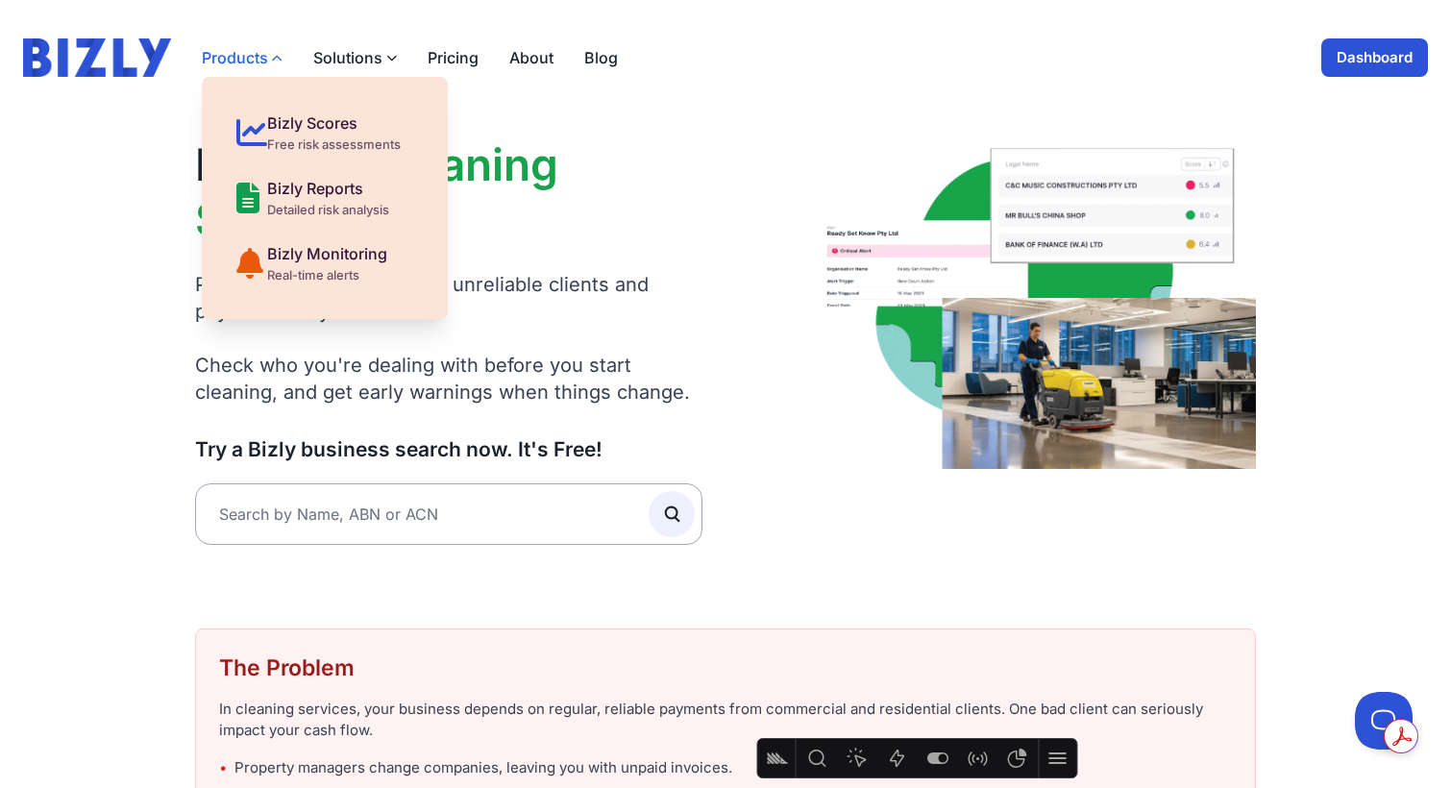
click at [259, 61] on button "Products" at bounding box center [242, 57] width 81 height 23
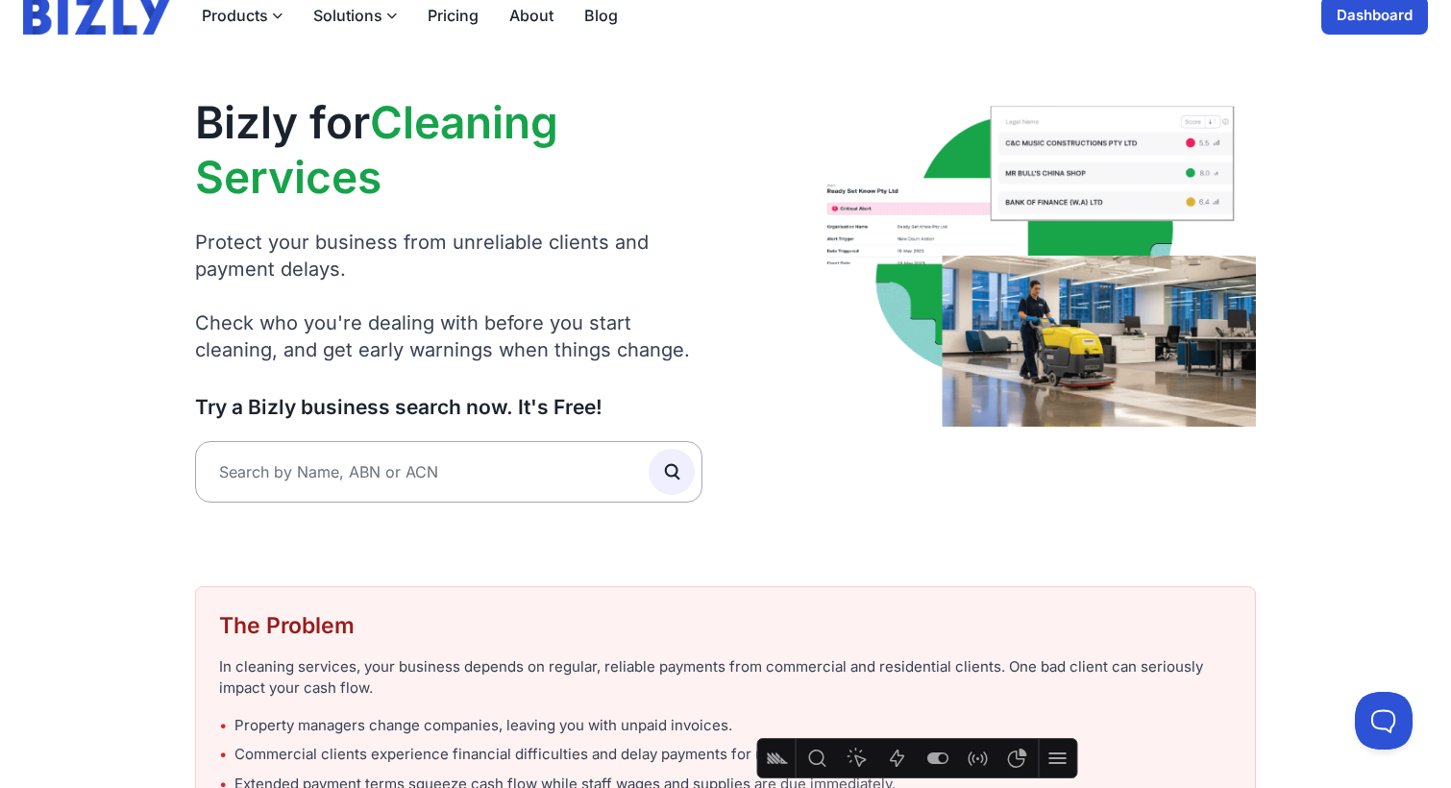
scroll to position [69, 0]
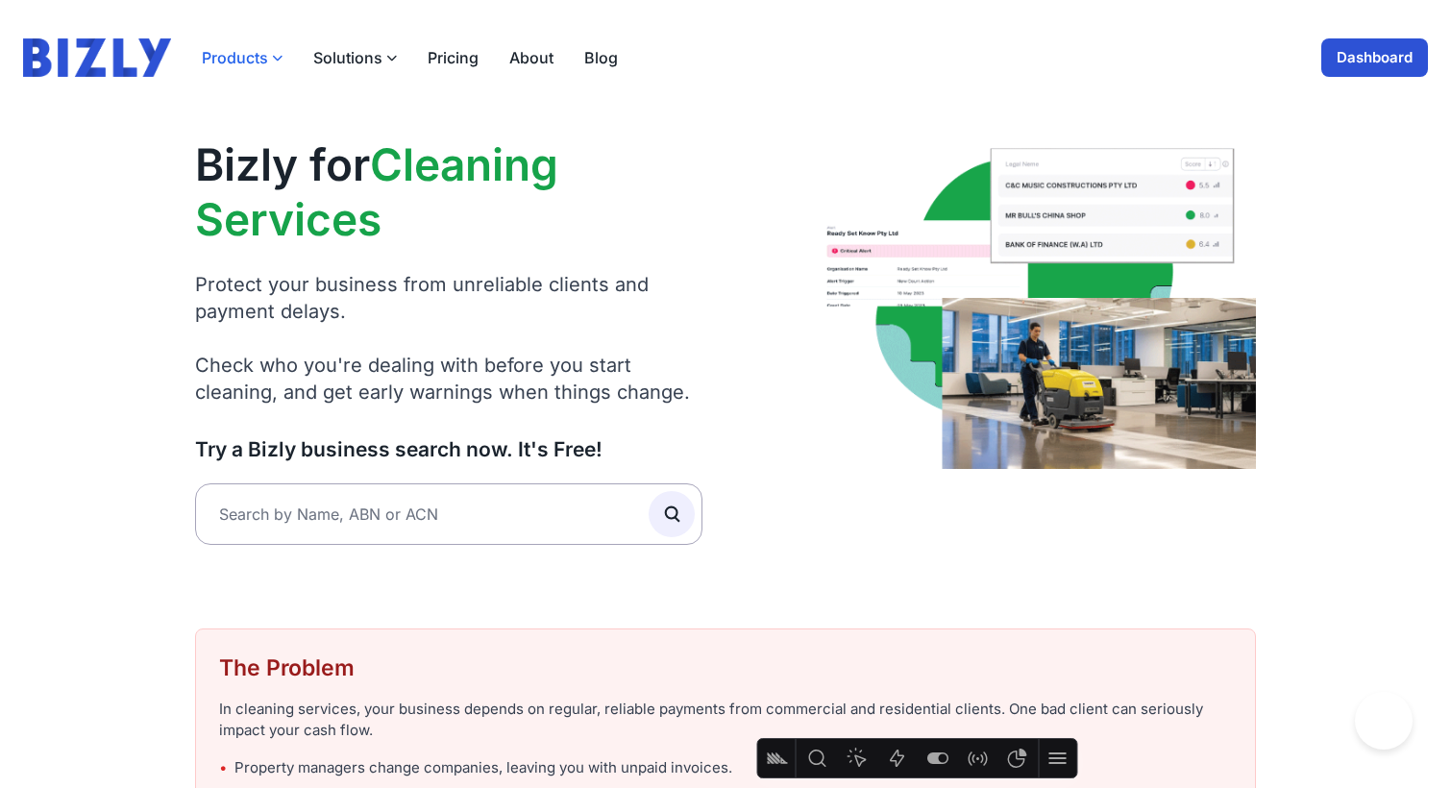
click at [272, 61] on icon "button" at bounding box center [277, 58] width 11 height 11
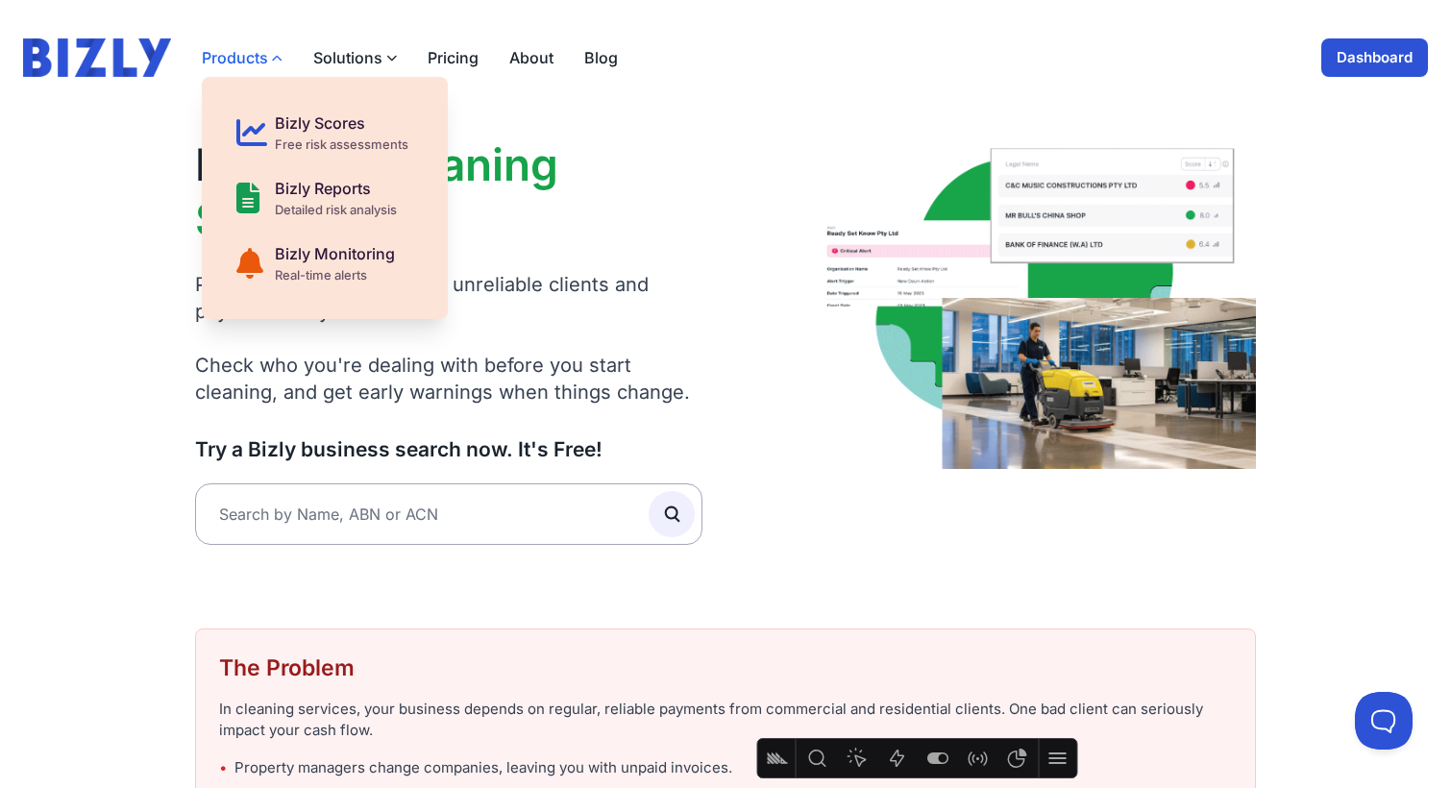
click at [272, 61] on icon "button" at bounding box center [277, 58] width 11 height 11
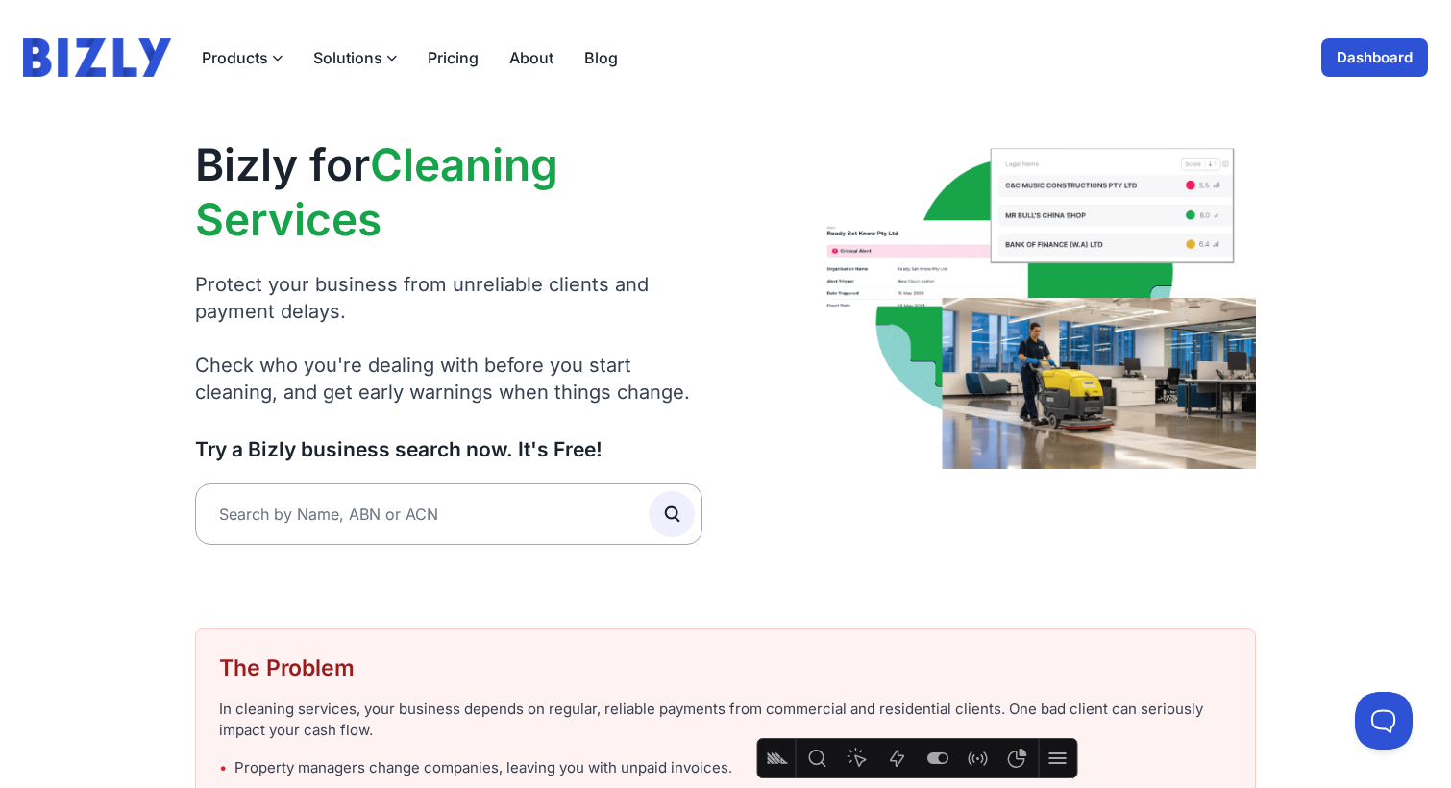
click at [338, 55] on button "Solutions" at bounding box center [355, 57] width 84 height 23
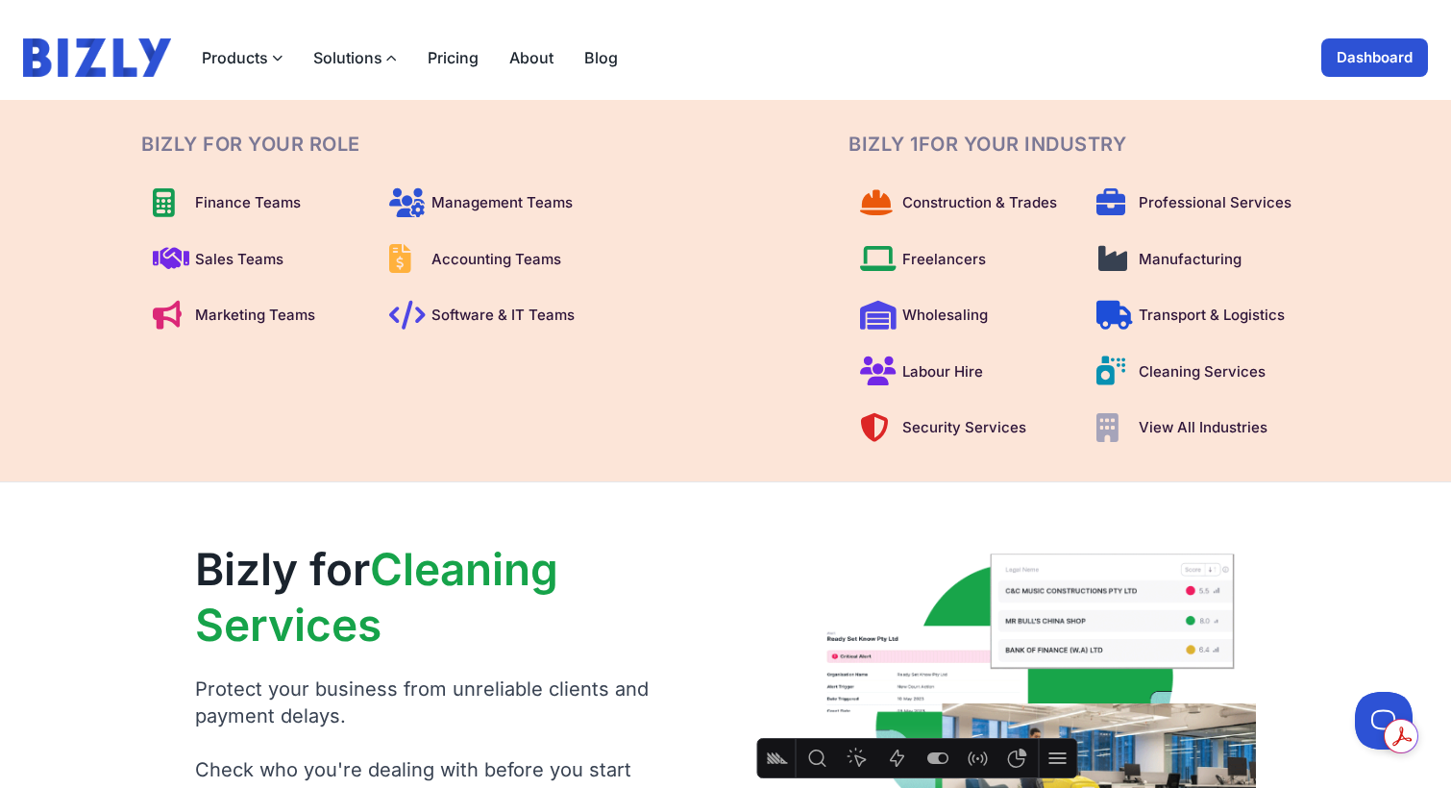
click at [1381, 52] on link "Dashboard" at bounding box center [1374, 57] width 107 height 38
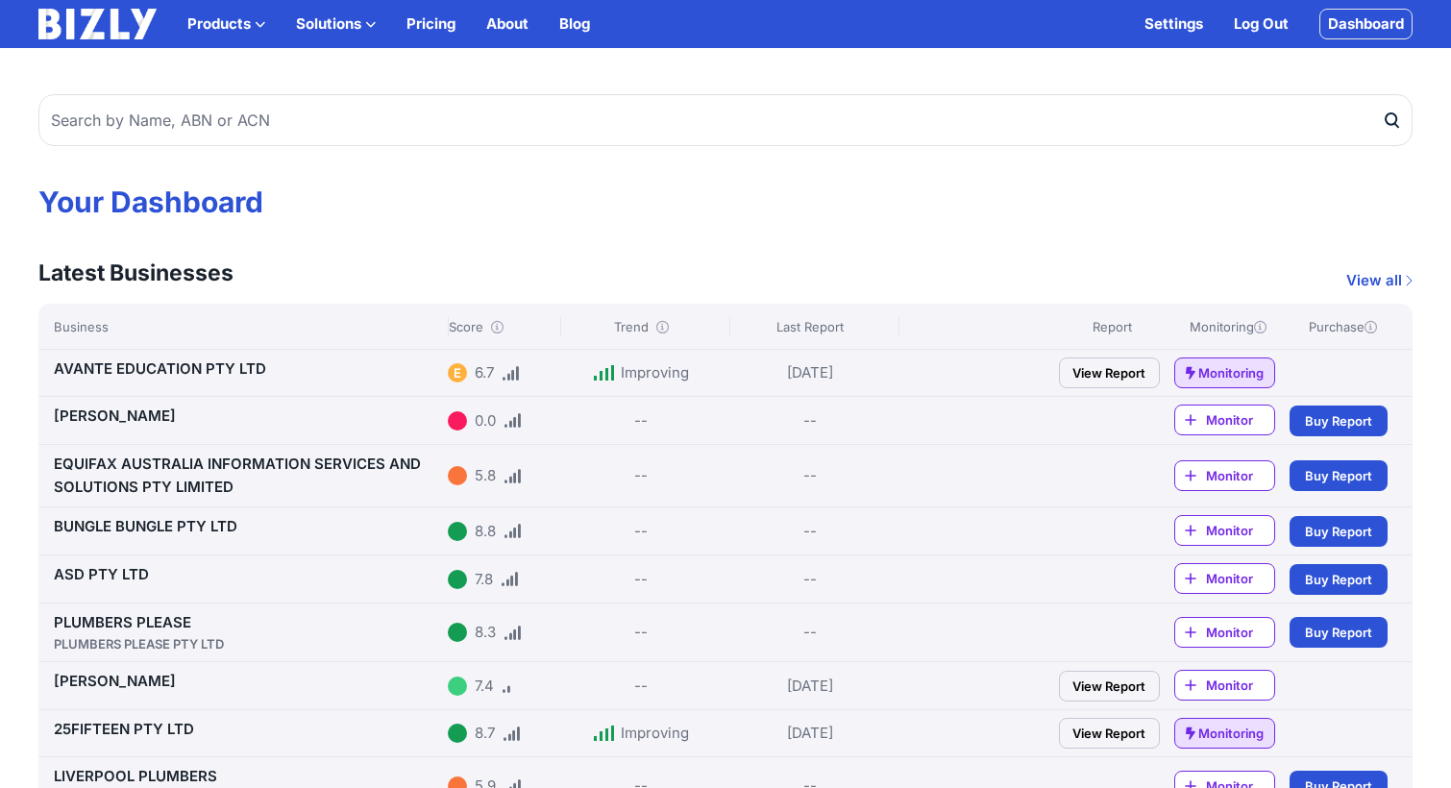
click at [326, 29] on button "Solutions" at bounding box center [336, 23] width 80 height 23
